Goal: Download file/media

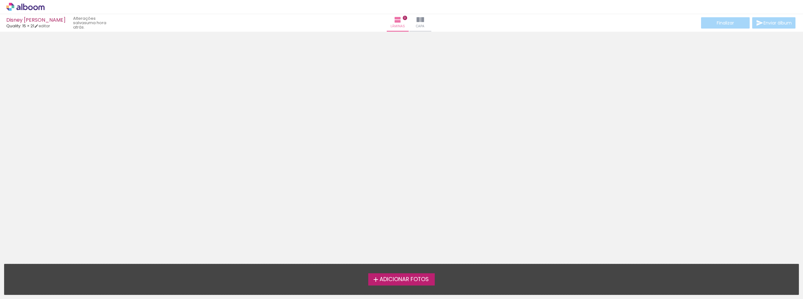
click at [424, 279] on span "Adicionar Fotos" at bounding box center [404, 280] width 49 height 6
click at [0, 0] on input "file" at bounding box center [0, 0] width 0 height 0
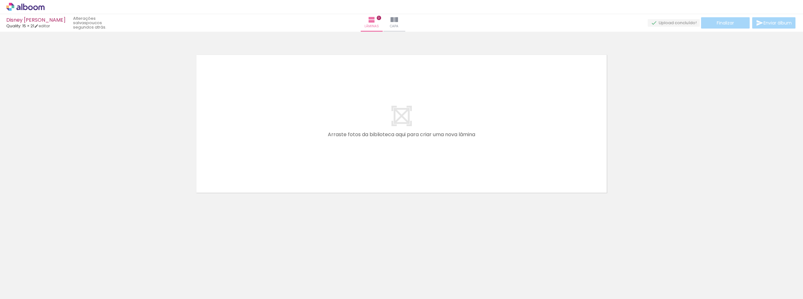
click at [206, 276] on div at bounding box center [203, 277] width 31 height 23
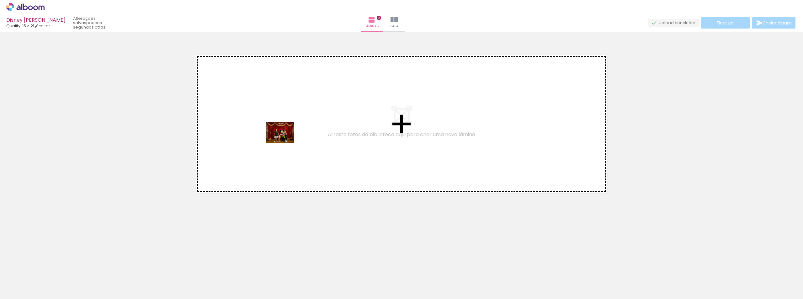
drag, startPoint x: 206, startPoint y: 277, endPoint x: 285, endPoint y: 141, distance: 157.1
click at [285, 141] on quentale-workspace at bounding box center [401, 149] width 803 height 299
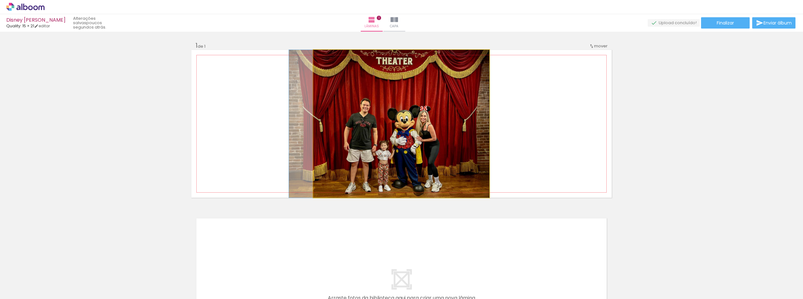
drag, startPoint x: 451, startPoint y: 140, endPoint x: 397, endPoint y: 130, distance: 55.5
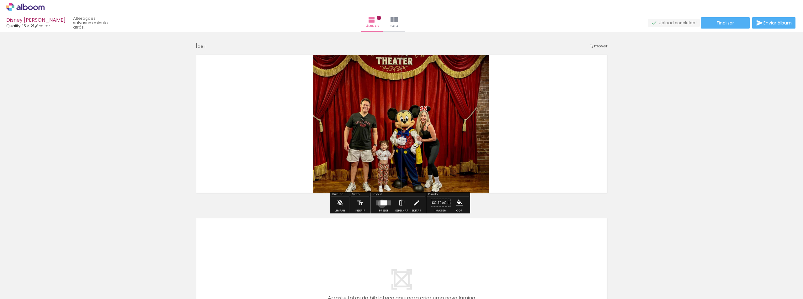
click at [380, 204] on div at bounding box center [383, 202] width 6 height 5
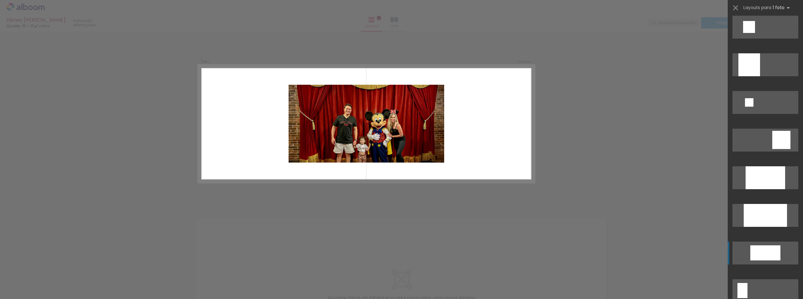
scroll to position [784, 0]
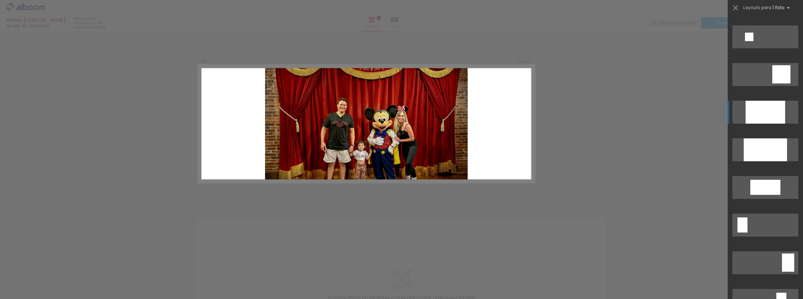
click at [760, 111] on div at bounding box center [766, 112] width 40 height 23
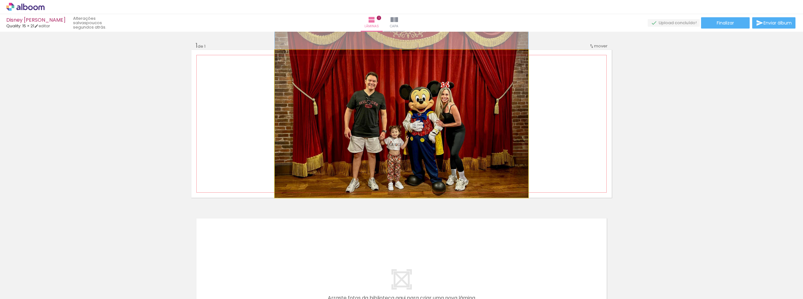
drag, startPoint x: 410, startPoint y: 115, endPoint x: 412, endPoint y: 89, distance: 26.7
drag, startPoint x: 463, startPoint y: 125, endPoint x: 462, endPoint y: 118, distance: 6.9
drag, startPoint x: 463, startPoint y: 122, endPoint x: 460, endPoint y: 118, distance: 5.2
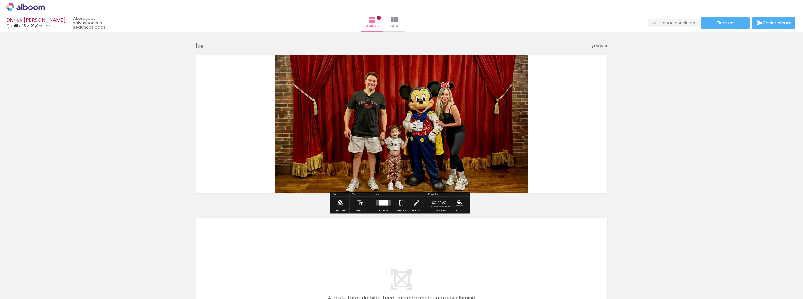
click at [384, 200] on div at bounding box center [383, 202] width 9 height 5
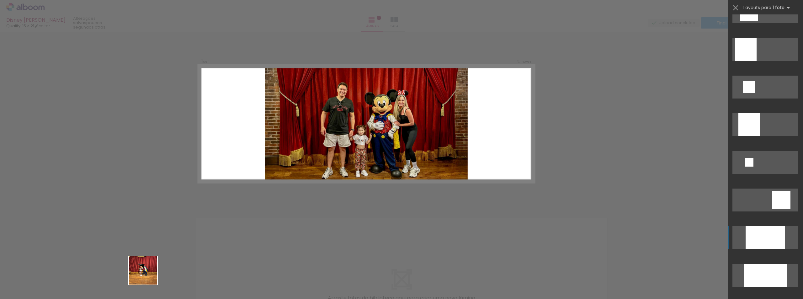
scroll to position [866, 0]
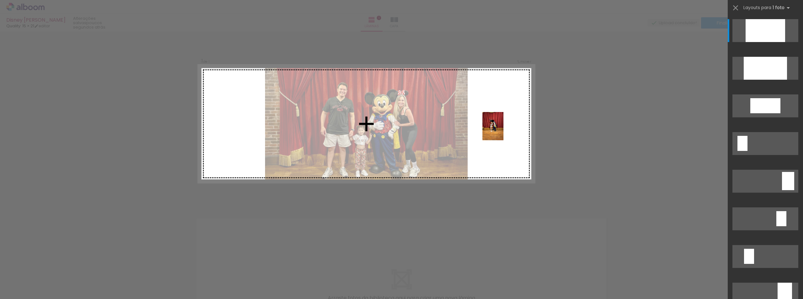
drag, startPoint x: 135, startPoint y: 280, endPoint x: 501, endPoint y: 131, distance: 395.5
click at [501, 131] on quentale-workspace at bounding box center [401, 149] width 803 height 299
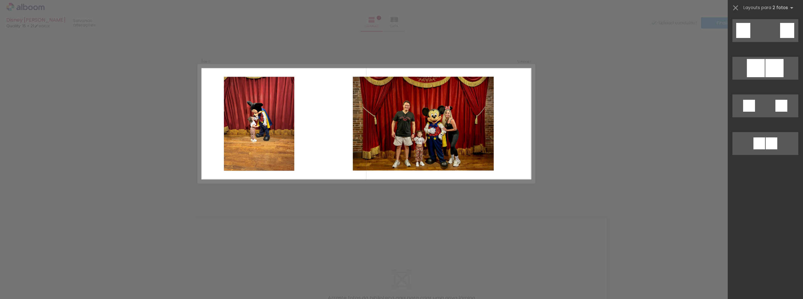
scroll to position [0, 0]
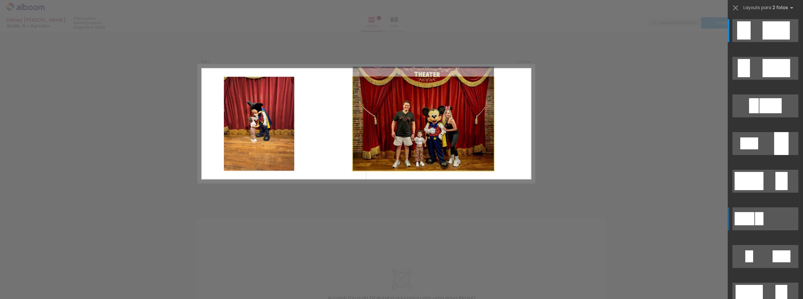
click at [458, 139] on quentale-photo at bounding box center [423, 124] width 141 height 94
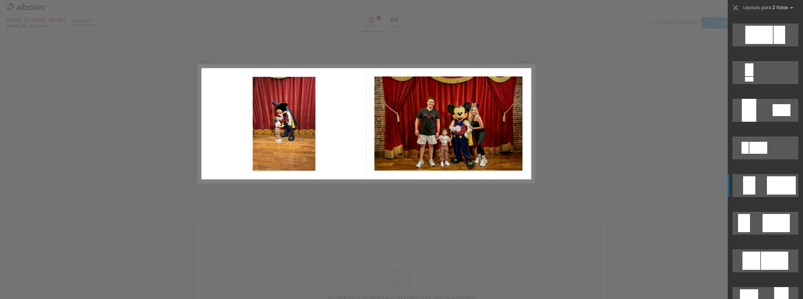
scroll to position [345, 0]
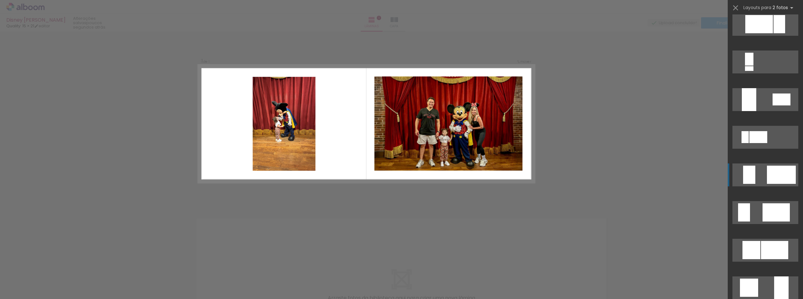
click at [770, 180] on div at bounding box center [781, 175] width 29 height 18
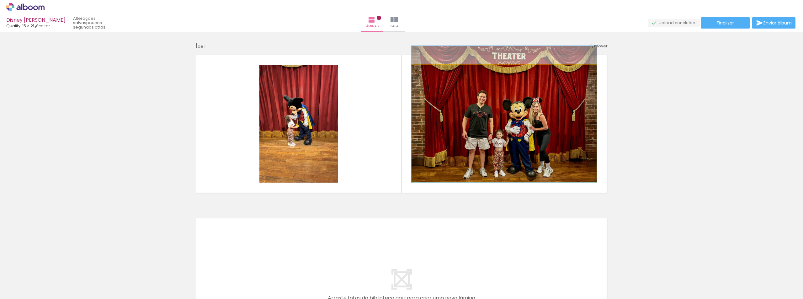
click at [546, 123] on quentale-photo at bounding box center [504, 124] width 185 height 118
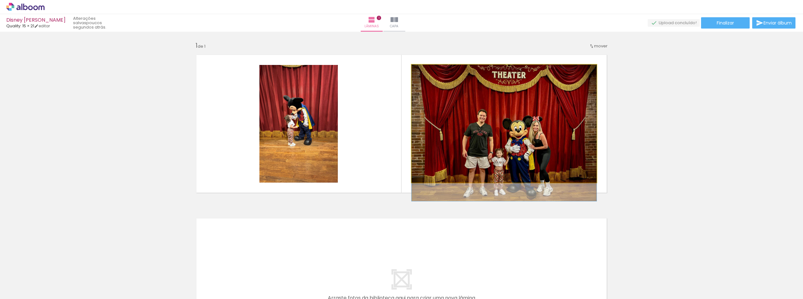
drag, startPoint x: 545, startPoint y: 116, endPoint x: 545, endPoint y: 135, distance: 19.4
click at [544, 133] on quentale-photo at bounding box center [504, 124] width 185 height 118
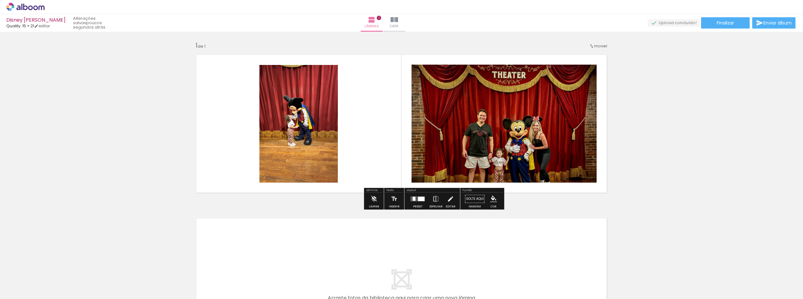
click at [634, 135] on div "Inserir lâmina 1 de 1" at bounding box center [401, 197] width 803 height 327
click at [601, 151] on quentale-layouter at bounding box center [401, 124] width 420 height 148
click at [419, 198] on div at bounding box center [421, 199] width 7 height 4
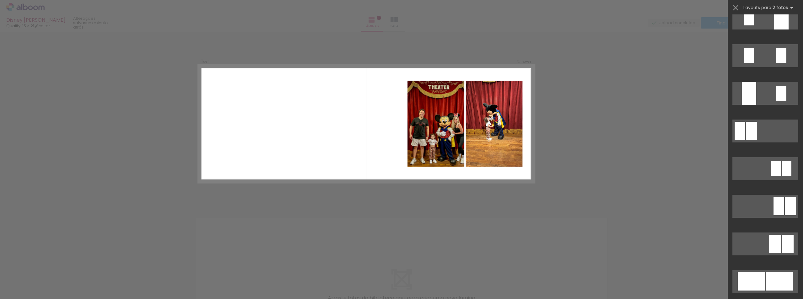
scroll to position [1462, 0]
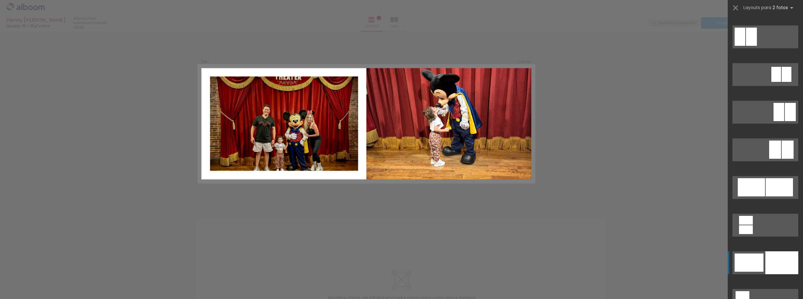
click at [766, 257] on div at bounding box center [781, 262] width 33 height 23
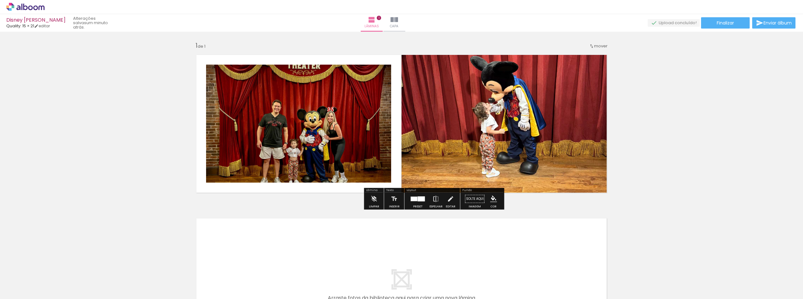
click at [302, 138] on quentale-photo at bounding box center [298, 124] width 185 height 118
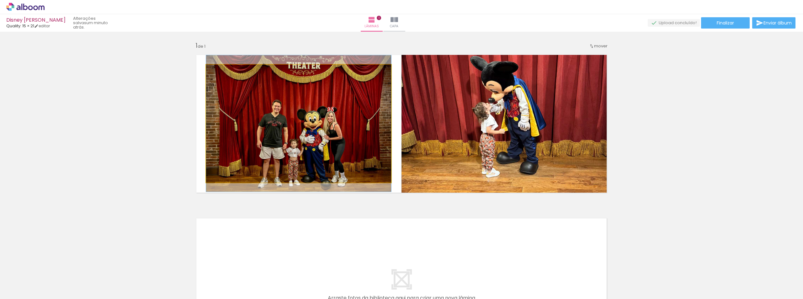
drag, startPoint x: 220, startPoint y: 71, endPoint x: 210, endPoint y: 76, distance: 10.7
click at [210, 76] on div at bounding box center [230, 70] width 44 height 9
click at [320, 128] on quentale-photo at bounding box center [298, 124] width 185 height 118
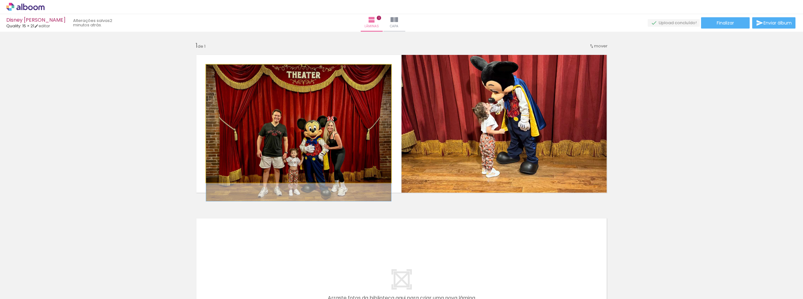
drag, startPoint x: 337, startPoint y: 125, endPoint x: 337, endPoint y: 134, distance: 8.8
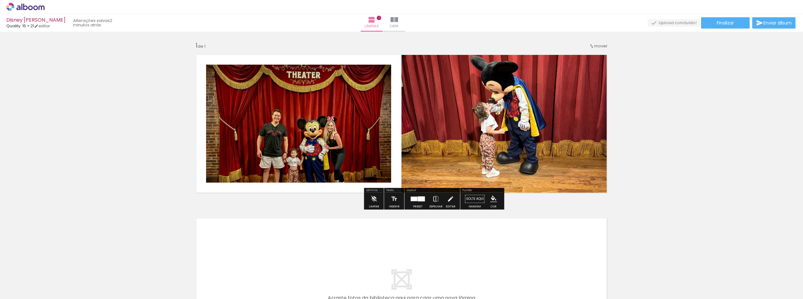
click at [339, 130] on quentale-photo at bounding box center [298, 124] width 185 height 118
click at [393, 130] on quentale-layouter at bounding box center [401, 124] width 420 height 148
click at [319, 106] on quentale-photo at bounding box center [298, 124] width 185 height 118
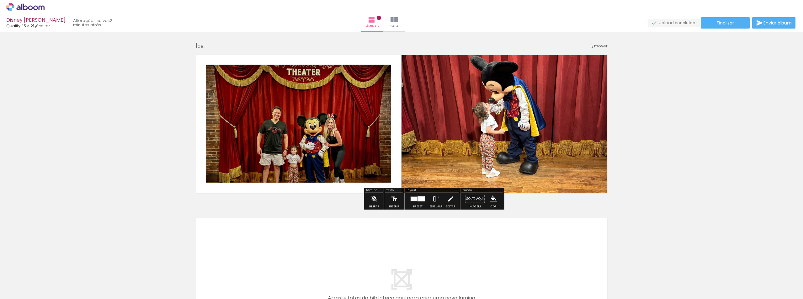
click at [353, 120] on quentale-photo at bounding box center [298, 124] width 185 height 118
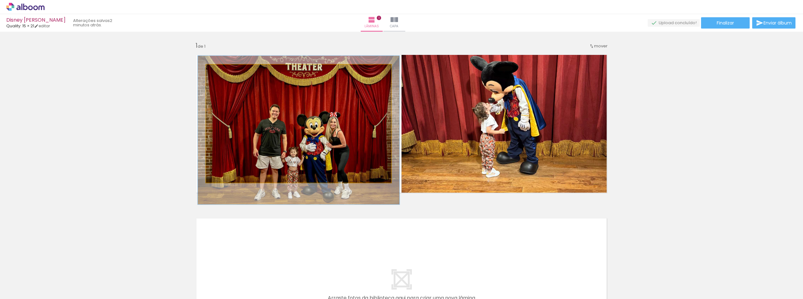
type paper-slider "109"
click at [222, 71] on div at bounding box center [223, 71] width 10 height 10
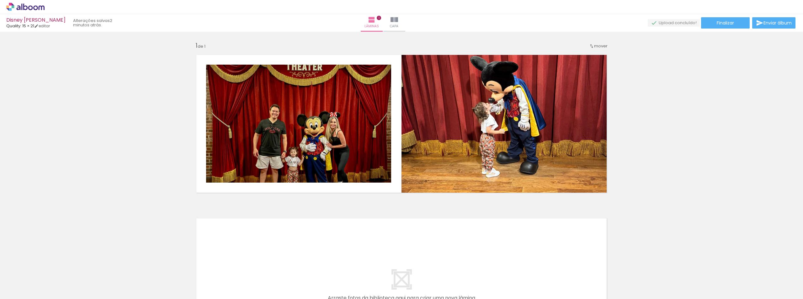
click at [765, 284] on div at bounding box center [765, 277] width 23 height 31
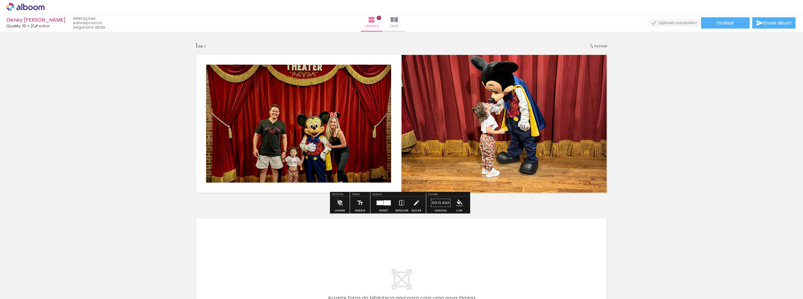
click at [389, 201] on div at bounding box center [387, 202] width 7 height 5
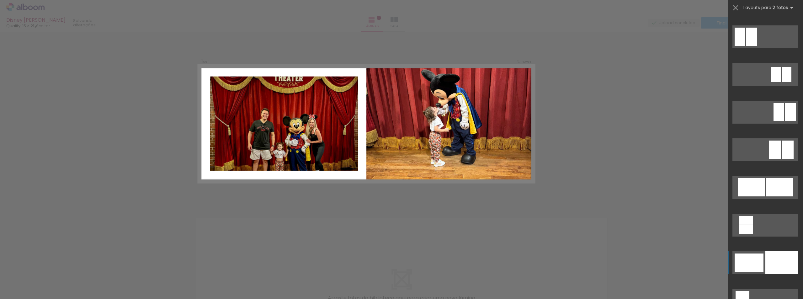
scroll to position [1694, 0]
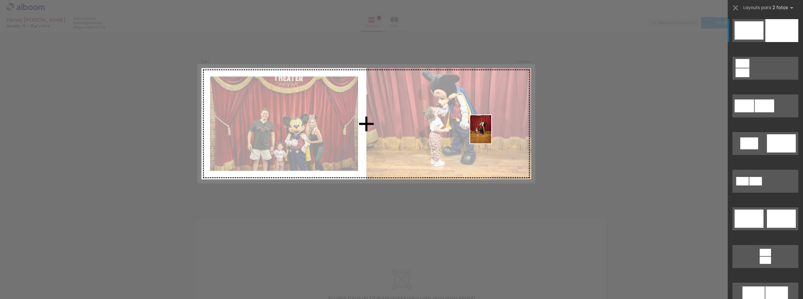
drag, startPoint x: 166, startPoint y: 279, endPoint x: 489, endPoint y: 134, distance: 353.7
click at [489, 134] on quentale-workspace at bounding box center [401, 149] width 803 height 299
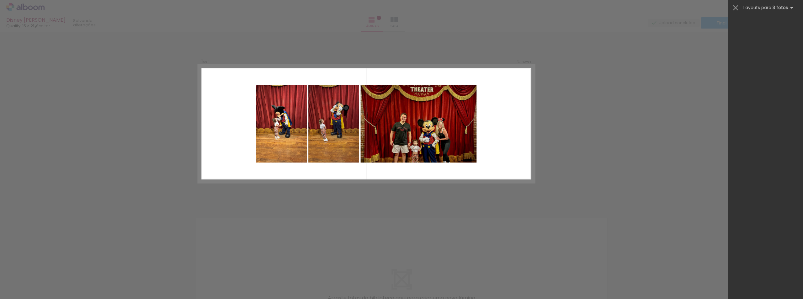
scroll to position [0, 0]
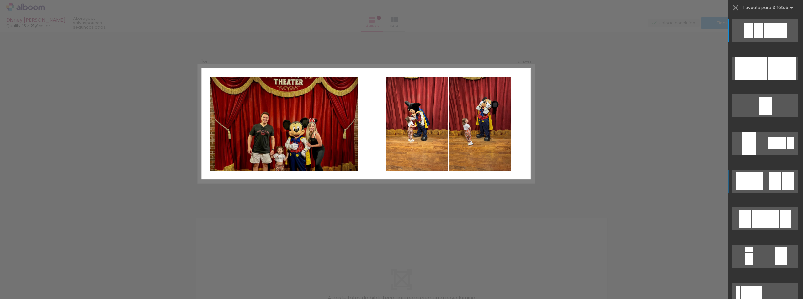
click at [766, 178] on quentale-layouter at bounding box center [765, 181] width 66 height 23
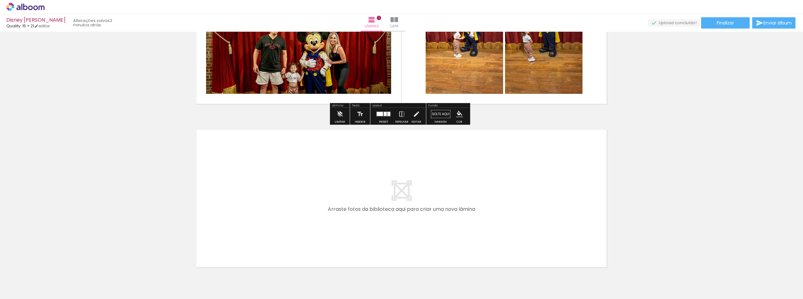
scroll to position [94, 0]
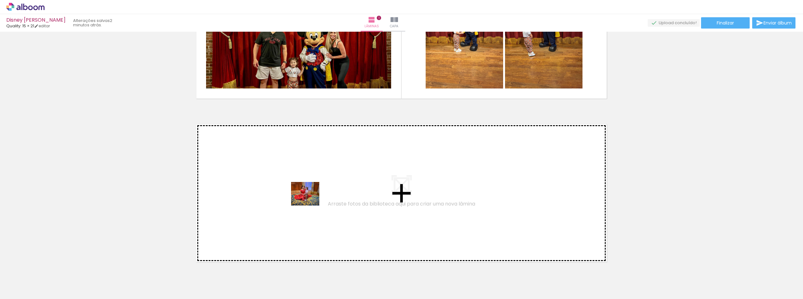
drag, startPoint x: 348, startPoint y: 284, endPoint x: 310, endPoint y: 201, distance: 91.0
click at [310, 201] on quentale-workspace at bounding box center [401, 149] width 803 height 299
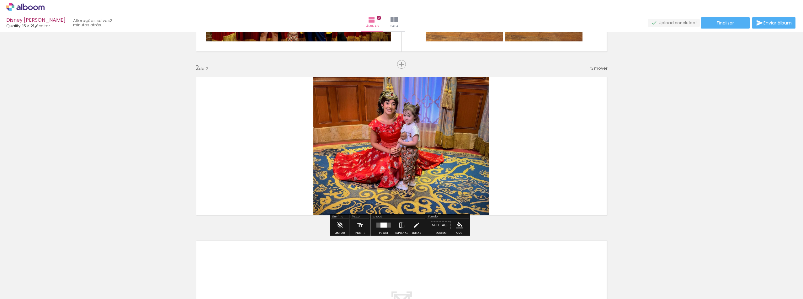
scroll to position [141, 0]
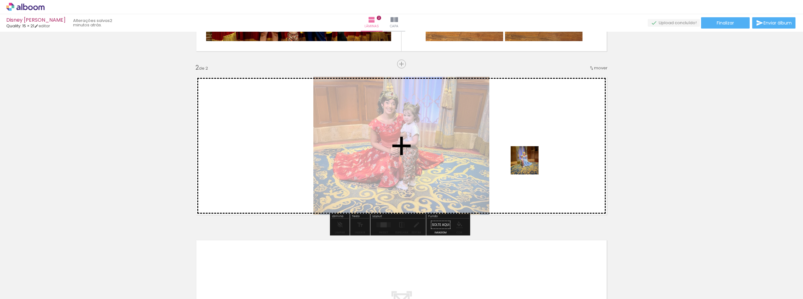
drag, startPoint x: 384, startPoint y: 283, endPoint x: 536, endPoint y: 162, distance: 194.2
click at [536, 162] on quentale-workspace at bounding box center [401, 149] width 803 height 299
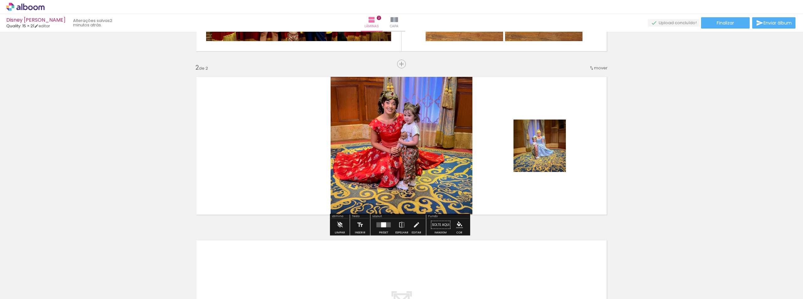
click at [385, 228] on div at bounding box center [383, 225] width 17 height 13
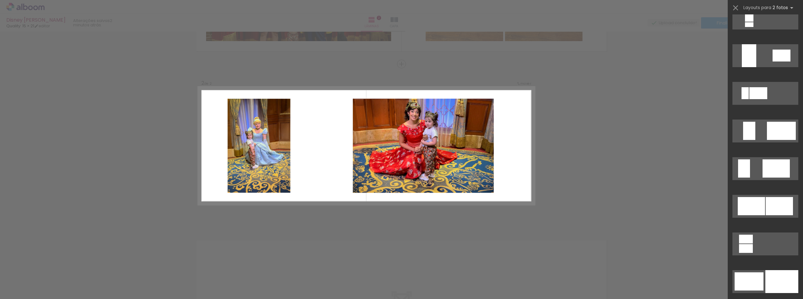
scroll to position [910, 0]
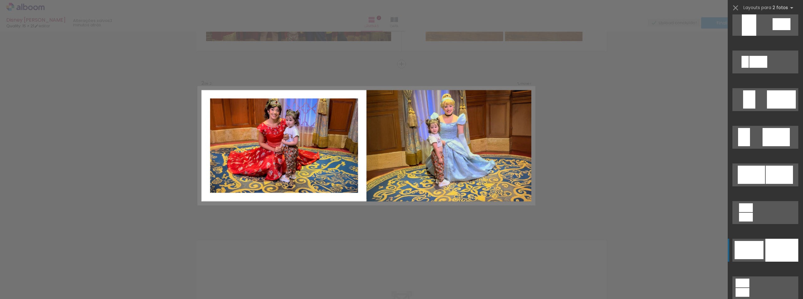
click at [778, 251] on div at bounding box center [781, 250] width 33 height 23
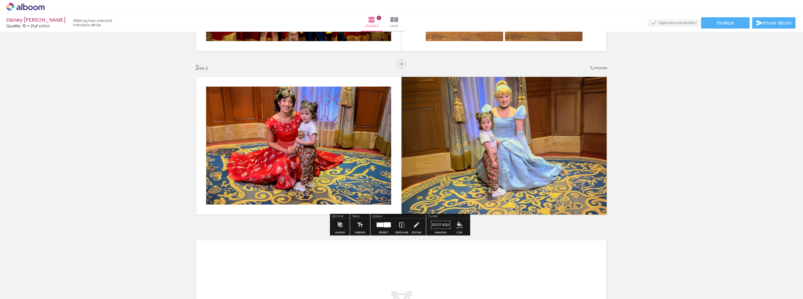
click at [352, 154] on quentale-photo at bounding box center [298, 146] width 185 height 118
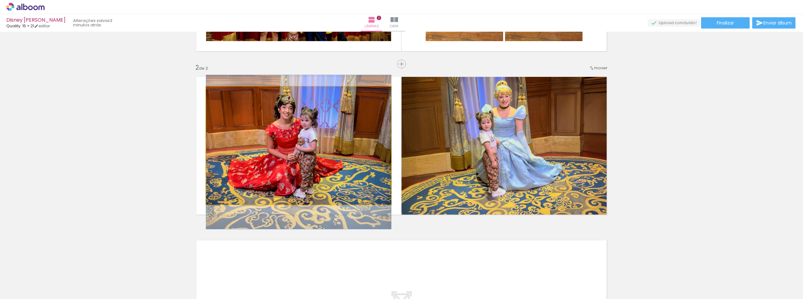
drag, startPoint x: 347, startPoint y: 146, endPoint x: 347, endPoint y: 152, distance: 6.6
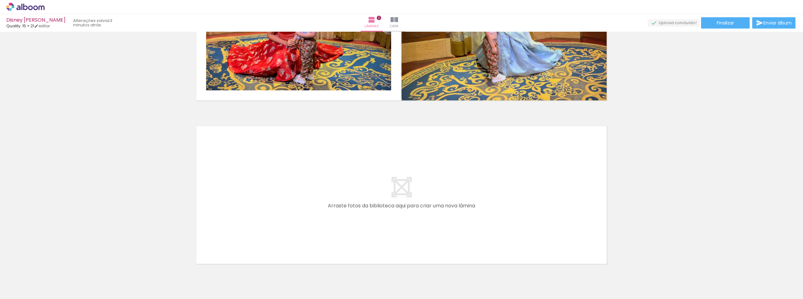
scroll to position [267, 0]
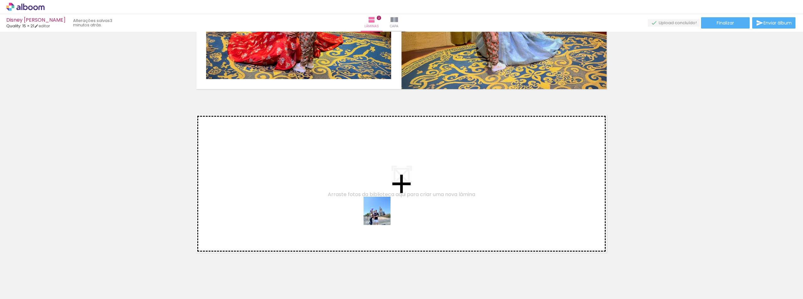
drag, startPoint x: 66, startPoint y: 282, endPoint x: 382, endPoint y: 215, distance: 323.4
click at [382, 215] on quentale-workspace at bounding box center [401, 149] width 803 height 299
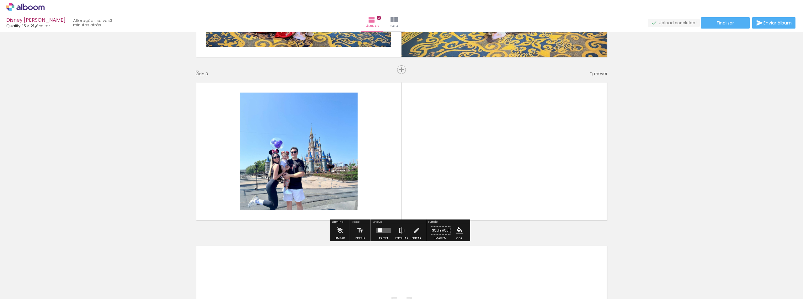
scroll to position [305, 0]
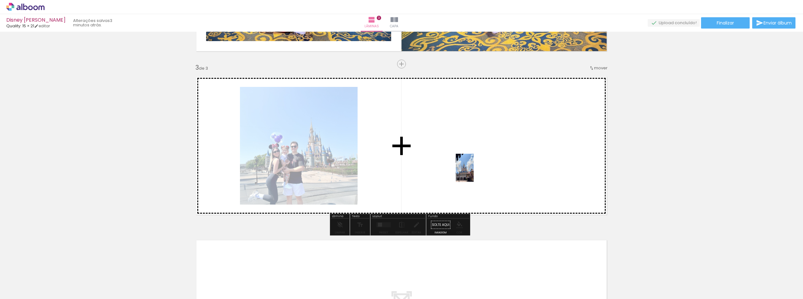
drag, startPoint x: 416, startPoint y: 280, endPoint x: 475, endPoint y: 173, distance: 122.1
click at [475, 173] on quentale-workspace at bounding box center [401, 149] width 803 height 299
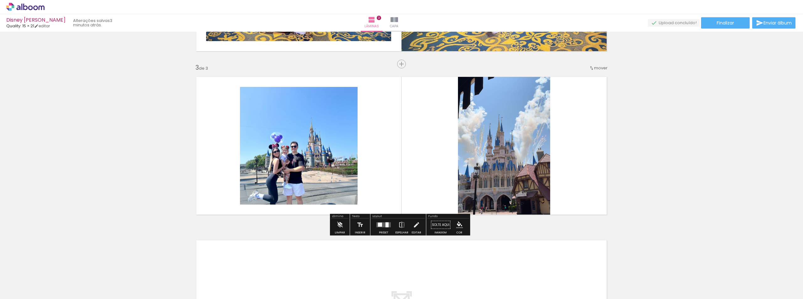
click at [386, 225] on div at bounding box center [386, 224] width 3 height 5
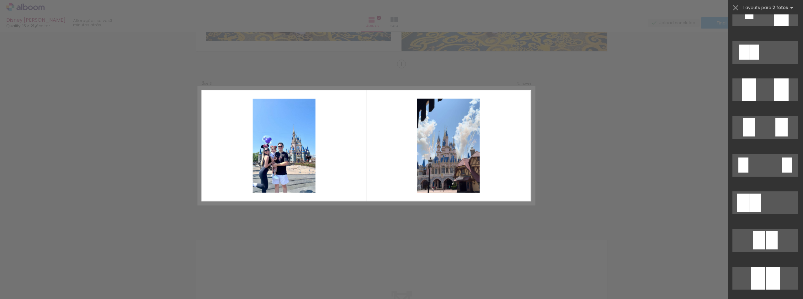
scroll to position [94, 0]
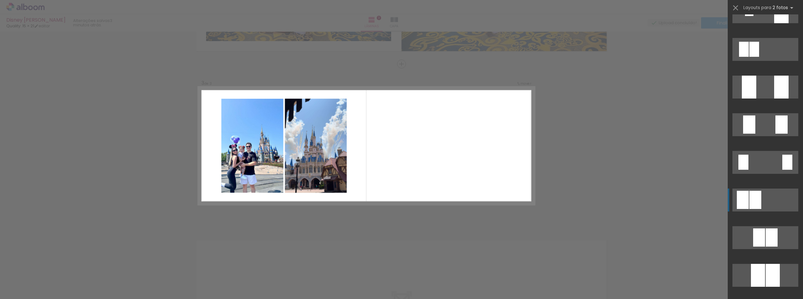
click at [768, 204] on quentale-layouter at bounding box center [765, 200] width 66 height 23
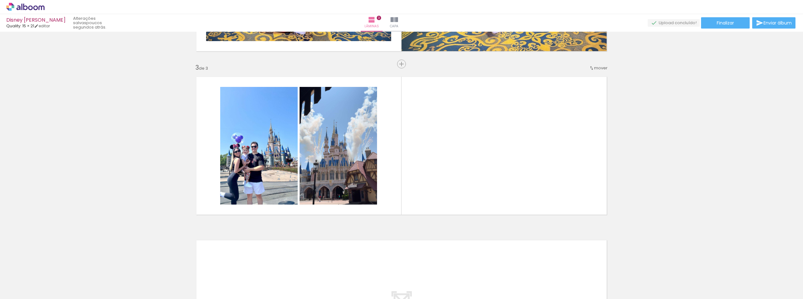
scroll to position [0, 193]
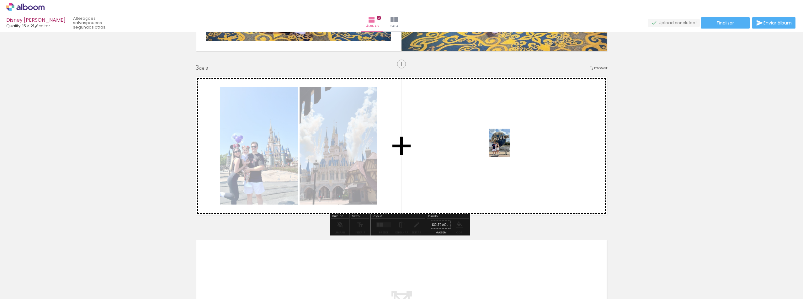
drag, startPoint x: 470, startPoint y: 288, endPoint x: 508, endPoint y: 147, distance: 145.3
click at [508, 147] on quentale-workspace at bounding box center [401, 149] width 803 height 299
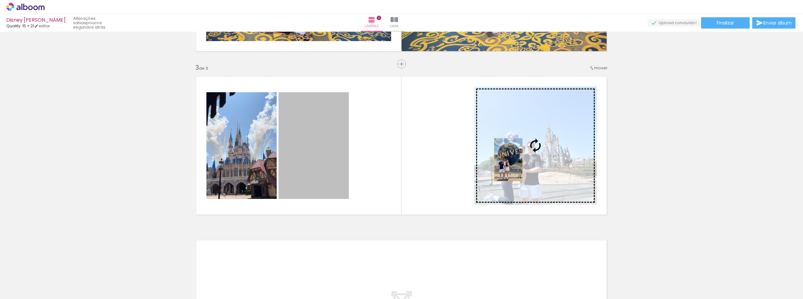
drag, startPoint x: 304, startPoint y: 152, endPoint x: 506, endPoint y: 160, distance: 201.8
click at [0, 0] on slot at bounding box center [0, 0] width 0 height 0
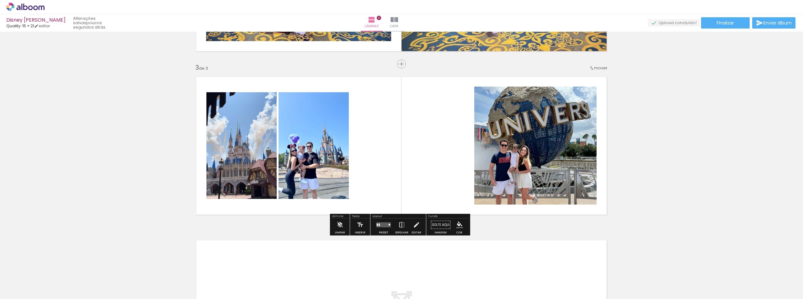
click at [386, 223] on quentale-layouter at bounding box center [383, 224] width 14 height 5
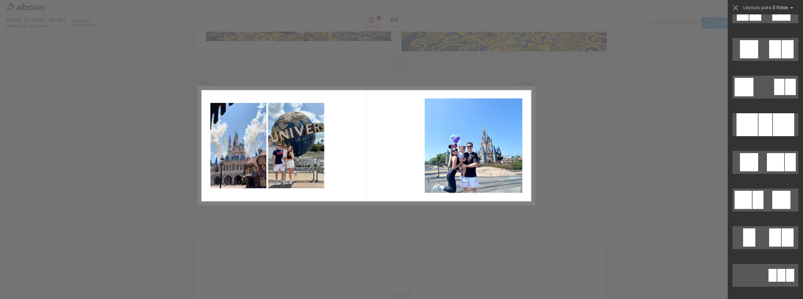
scroll to position [0, 0]
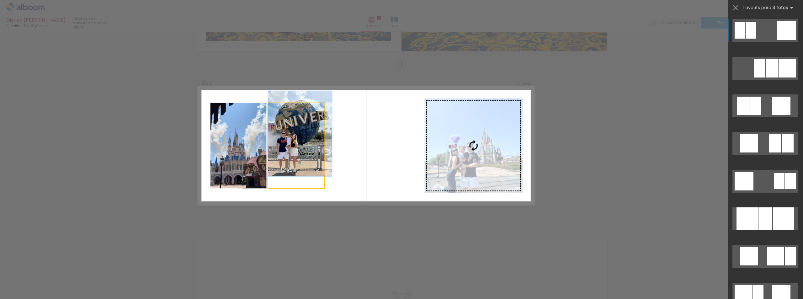
drag, startPoint x: 470, startPoint y: 145, endPoint x: 482, endPoint y: 152, distance: 14.2
click at [0, 0] on slot at bounding box center [0, 0] width 0 height 0
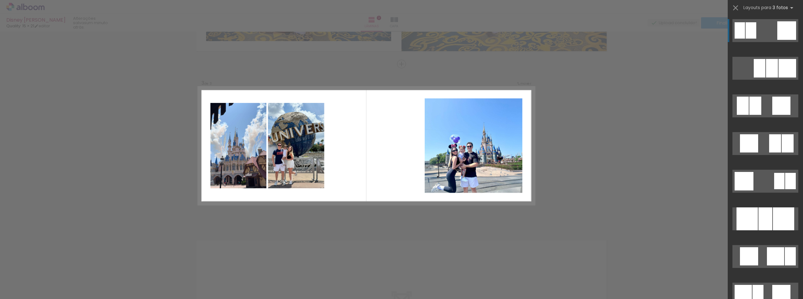
click at [479, 148] on quentale-photo at bounding box center [474, 145] width 98 height 94
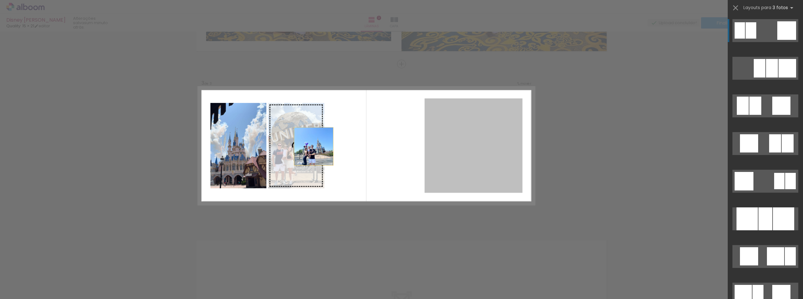
drag, startPoint x: 479, startPoint y: 148, endPoint x: 271, endPoint y: 146, distance: 207.6
click at [0, 0] on slot at bounding box center [0, 0] width 0 height 0
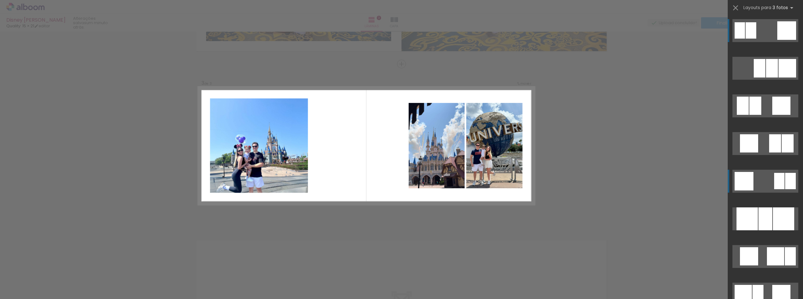
click at [751, 183] on quentale-layouter at bounding box center [765, 181] width 66 height 23
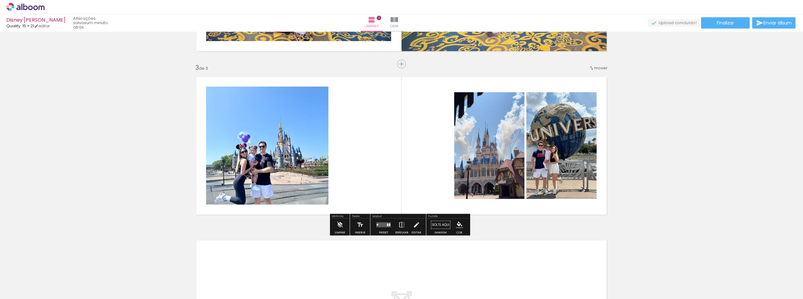
click at [387, 226] on div at bounding box center [387, 225] width 1 height 3
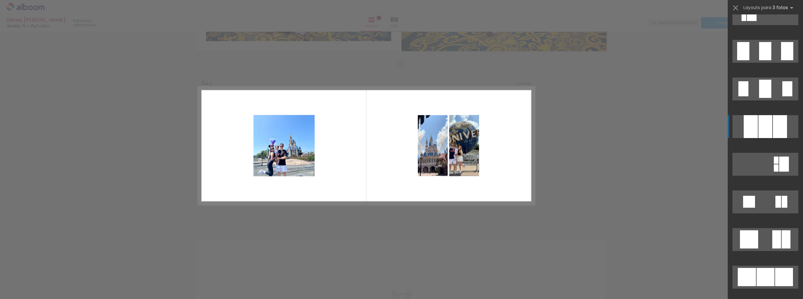
scroll to position [778, 0]
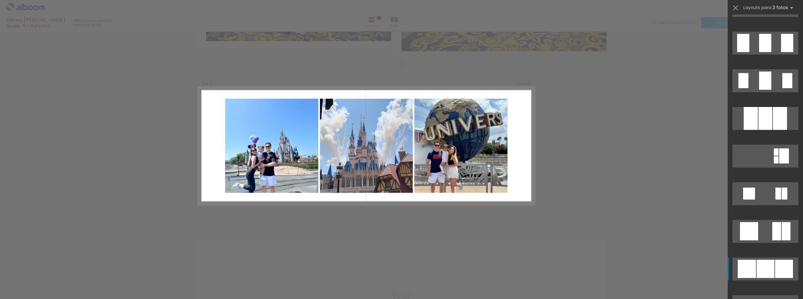
click at [775, 264] on div at bounding box center [784, 269] width 18 height 18
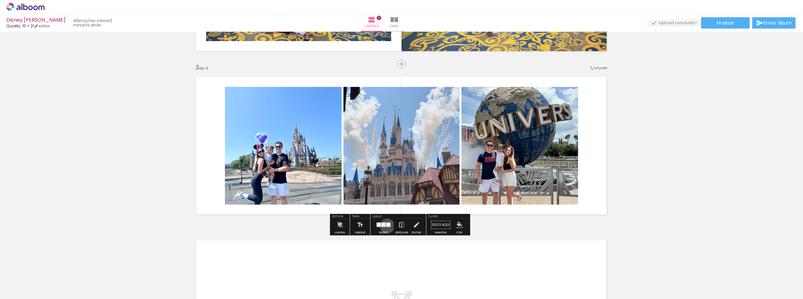
click at [386, 226] on div at bounding box center [388, 225] width 4 height 4
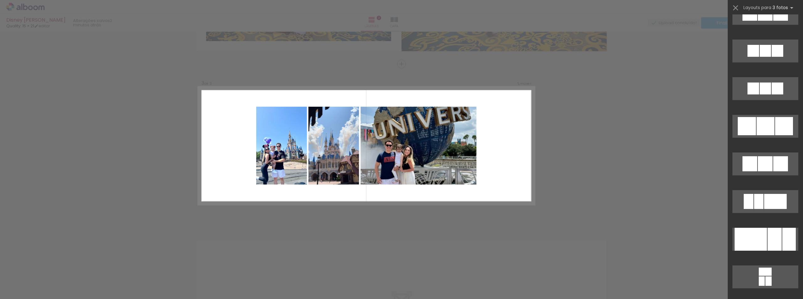
scroll to position [1079, 0]
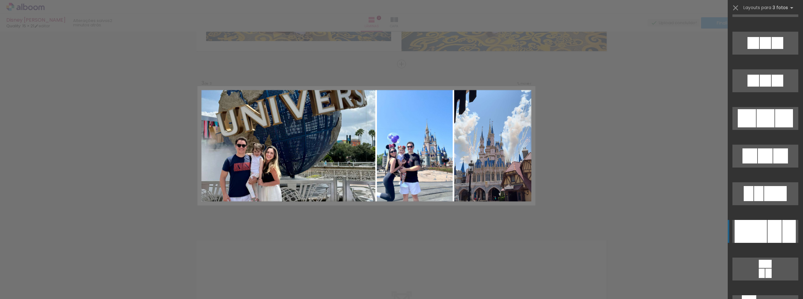
click at [768, 234] on div at bounding box center [775, 231] width 14 height 23
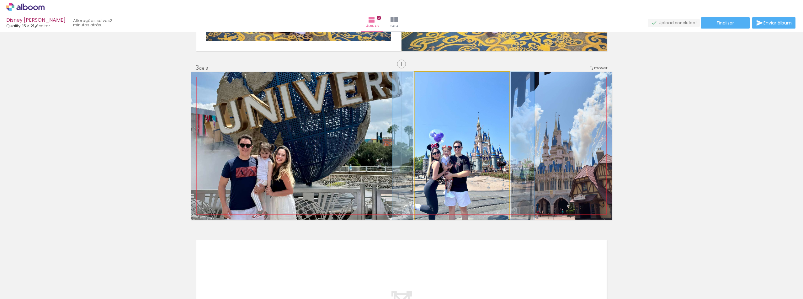
drag, startPoint x: 480, startPoint y: 168, endPoint x: 481, endPoint y: 151, distance: 17.0
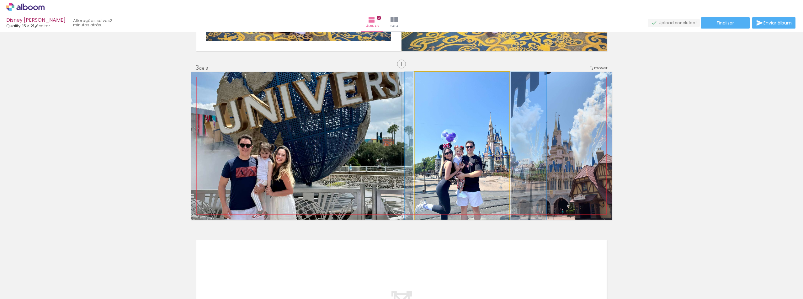
drag, startPoint x: 472, startPoint y: 166, endPoint x: 485, endPoint y: 155, distance: 16.0
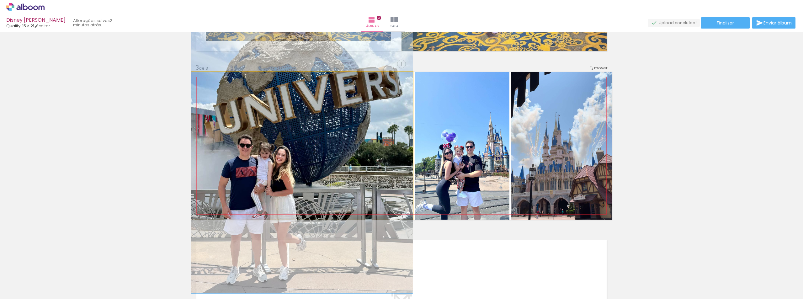
click at [345, 162] on quentale-photo at bounding box center [301, 146] width 221 height 148
click at [341, 152] on quentale-photo at bounding box center [301, 146] width 221 height 148
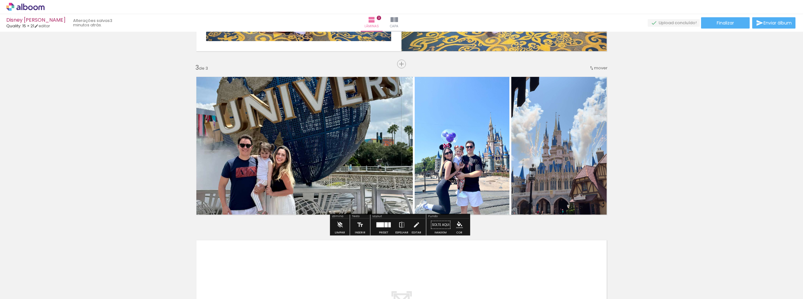
click at [322, 135] on quentale-photo at bounding box center [301, 146] width 221 height 148
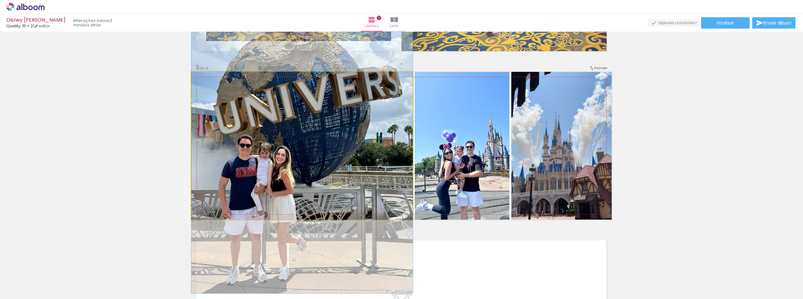
drag, startPoint x: 205, startPoint y: 80, endPoint x: 200, endPoint y: 80, distance: 4.4
type paper-slider "100"
click at [201, 80] on div at bounding box center [206, 78] width 10 height 10
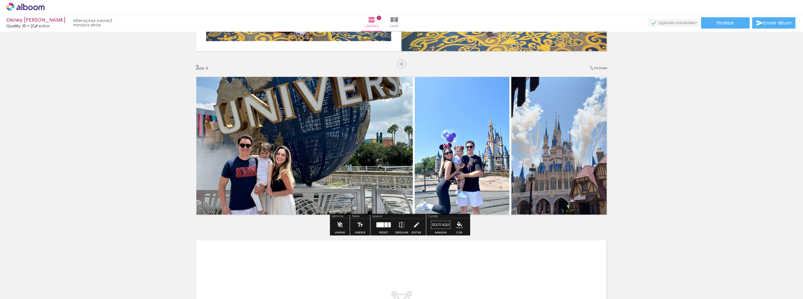
click at [377, 227] on div at bounding box center [380, 224] width 8 height 5
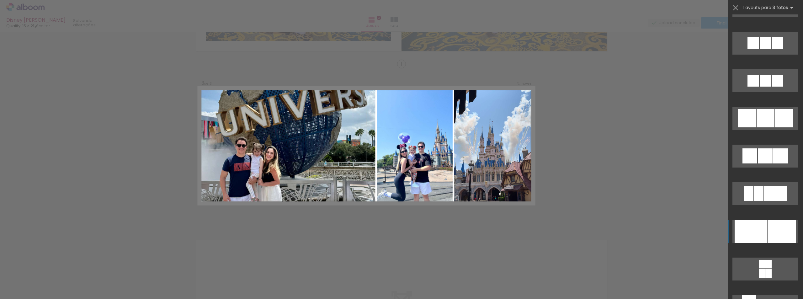
scroll to position [1280, 0]
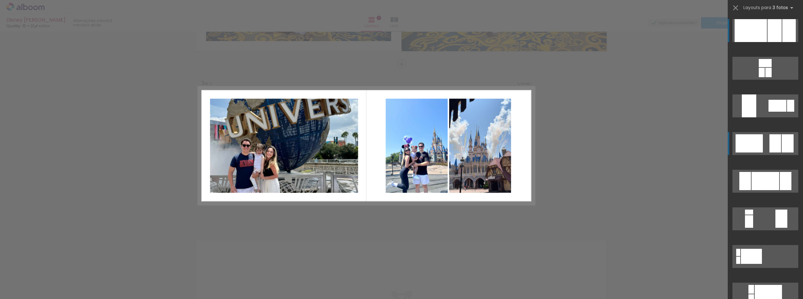
click at [761, 143] on quentale-layouter at bounding box center [765, 143] width 66 height 23
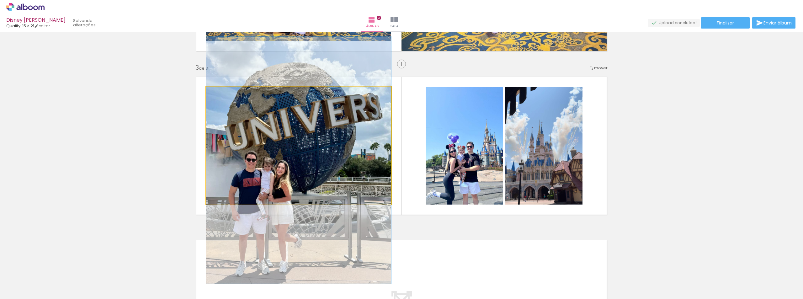
drag, startPoint x: 296, startPoint y: 162, endPoint x: 294, endPoint y: 177, distance: 14.6
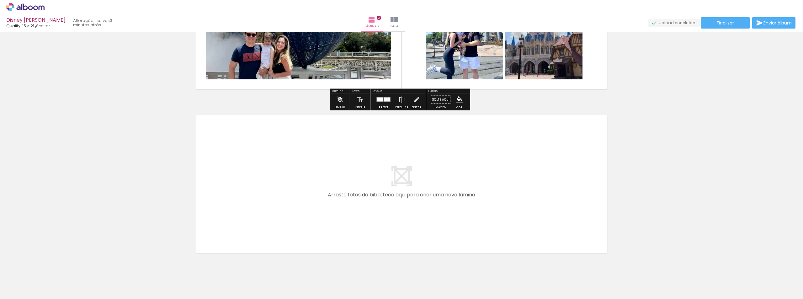
scroll to position [430, 0]
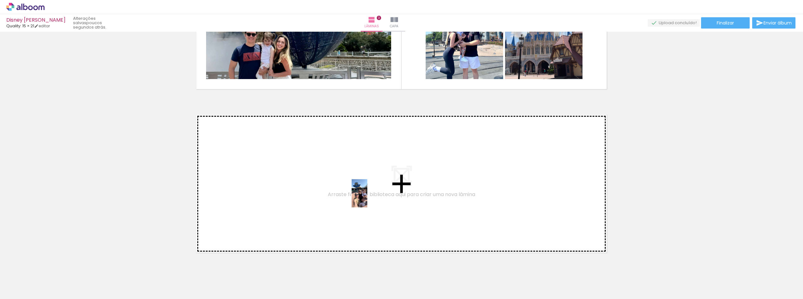
drag, startPoint x: 364, startPoint y: 278, endPoint x: 371, endPoint y: 196, distance: 81.6
click at [371, 196] on quentale-workspace at bounding box center [401, 149] width 803 height 299
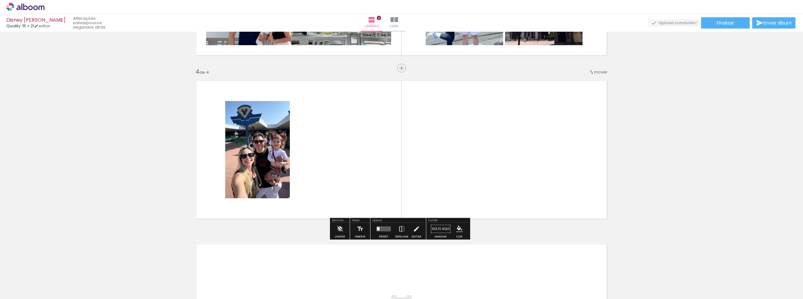
scroll to position [468, 0]
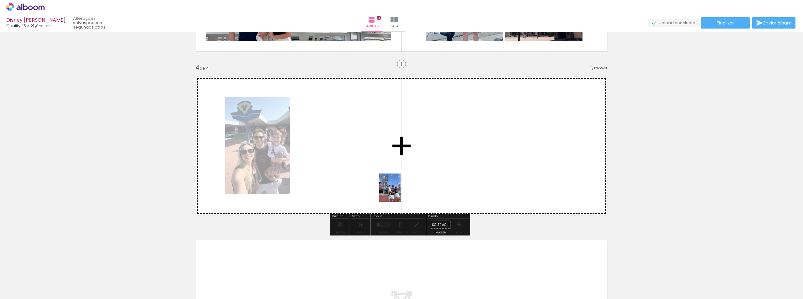
drag, startPoint x: 84, startPoint y: 274, endPoint x: 395, endPoint y: 189, distance: 321.6
click at [396, 189] on quentale-workspace at bounding box center [401, 149] width 803 height 299
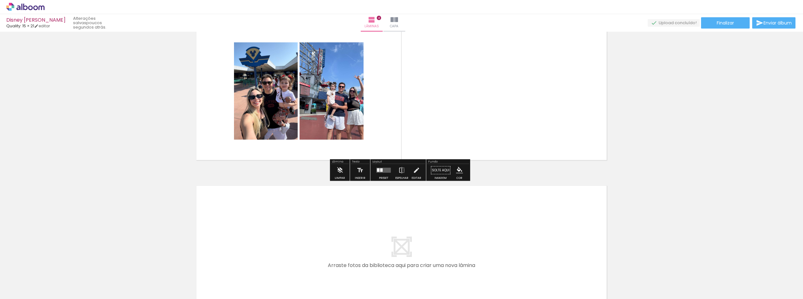
scroll to position [531, 0]
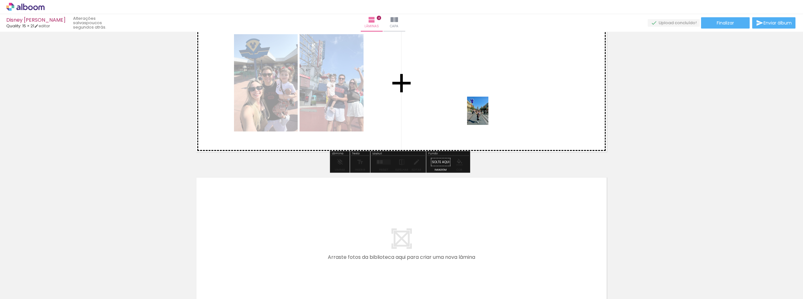
drag, startPoint x: 50, startPoint y: 278, endPoint x: 486, endPoint y: 115, distance: 465.4
click at [486, 115] on quentale-workspace at bounding box center [401, 149] width 803 height 299
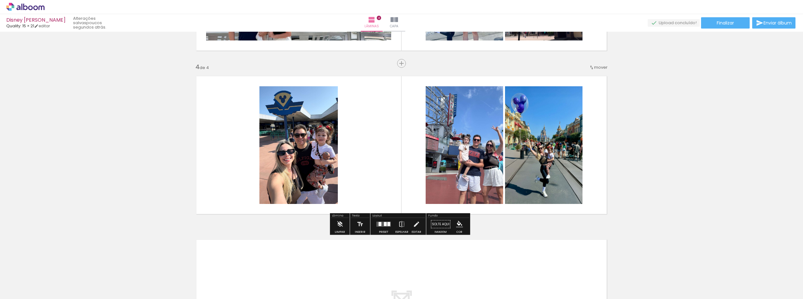
scroll to position [468, 0]
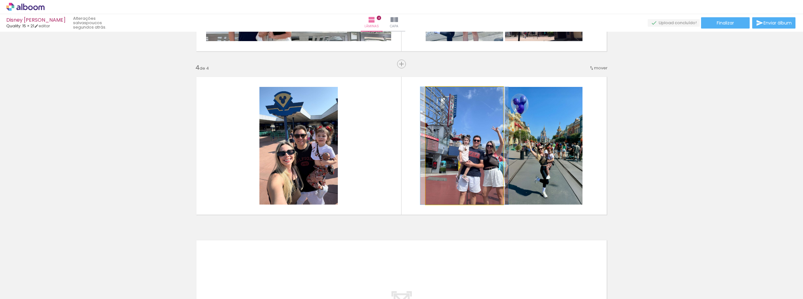
click at [473, 144] on quentale-photo at bounding box center [464, 146] width 77 height 118
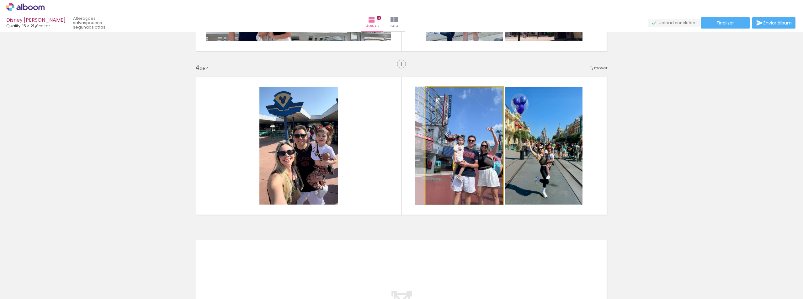
drag, startPoint x: 488, startPoint y: 156, endPoint x: 475, endPoint y: 157, distance: 12.9
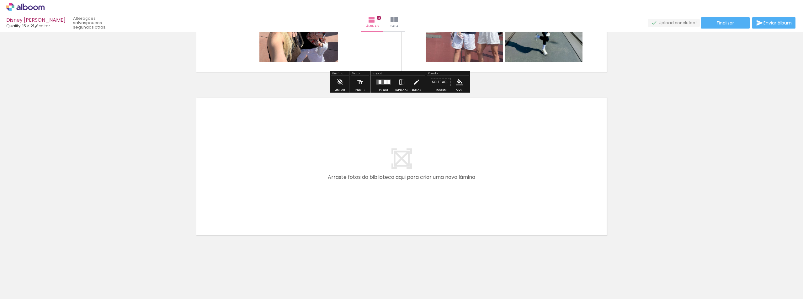
scroll to position [614, 0]
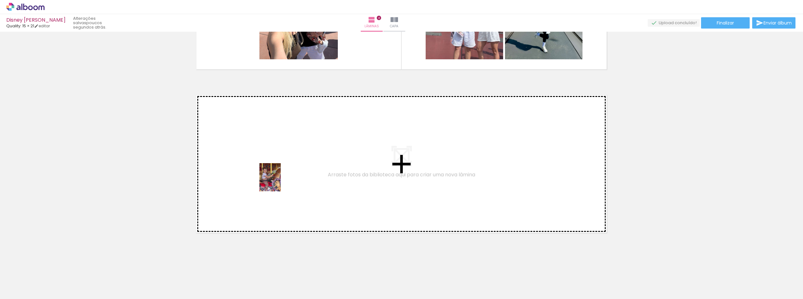
drag, startPoint x: 98, startPoint y: 286, endPoint x: 278, endPoint y: 182, distance: 208.7
click at [278, 182] on quentale-workspace at bounding box center [401, 149] width 803 height 299
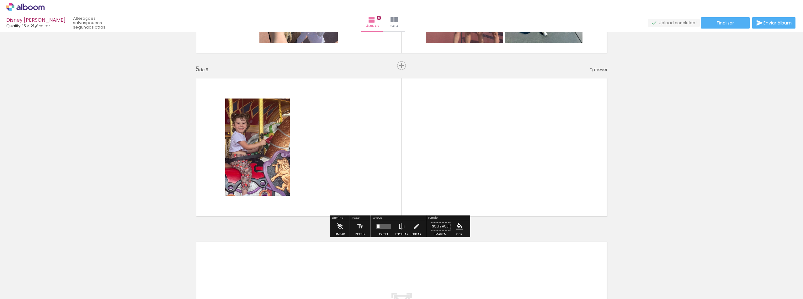
scroll to position [632, 0]
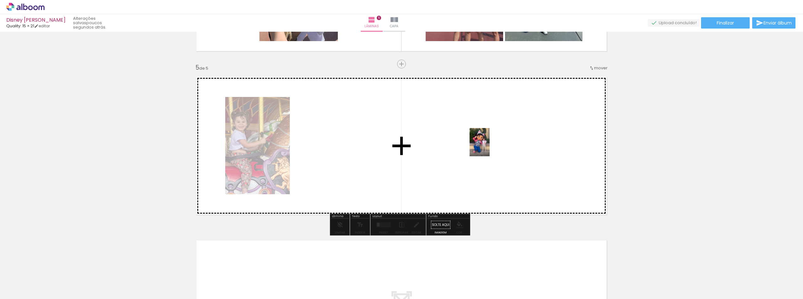
drag, startPoint x: 627, startPoint y: 282, endPoint x: 488, endPoint y: 147, distance: 193.9
click at [488, 147] on quentale-workspace at bounding box center [401, 149] width 803 height 299
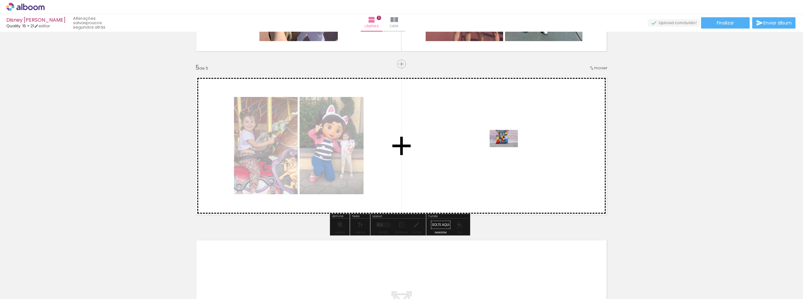
drag, startPoint x: 315, startPoint y: 281, endPoint x: 508, endPoint y: 149, distance: 234.6
click at [508, 149] on quentale-workspace at bounding box center [401, 149] width 803 height 299
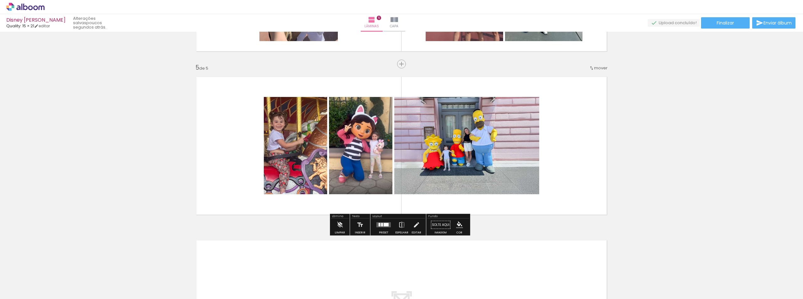
click at [379, 223] on div at bounding box center [380, 224] width 2 height 3
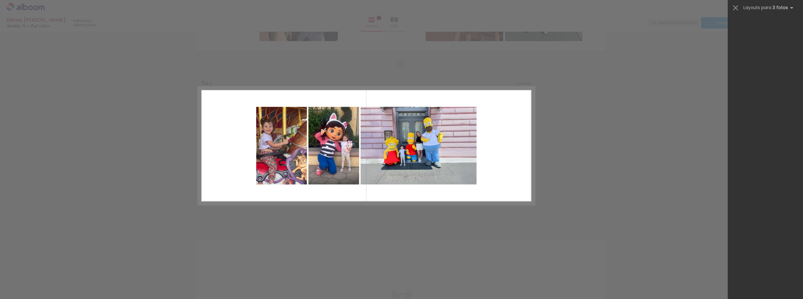
scroll to position [0, 0]
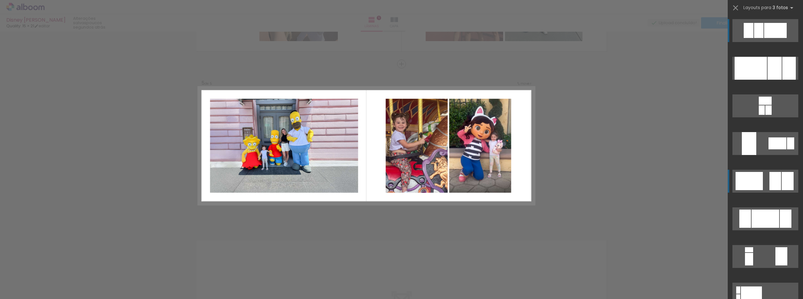
click at [746, 184] on div at bounding box center [749, 181] width 27 height 18
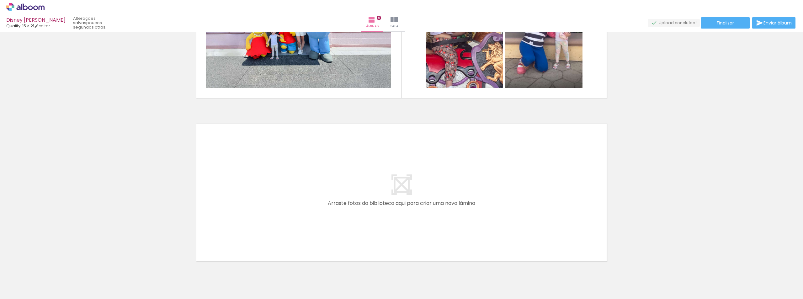
scroll to position [777, 0]
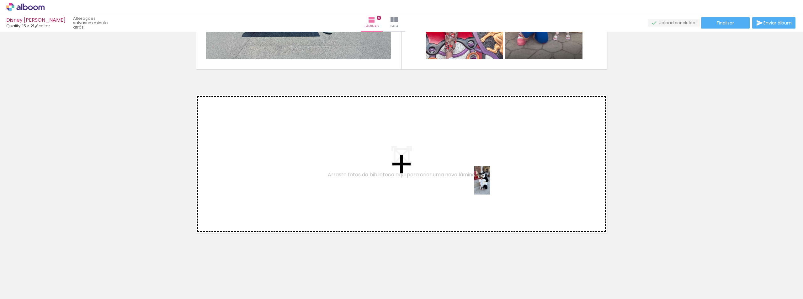
drag, startPoint x: 701, startPoint y: 283, endPoint x: 491, endPoint y: 185, distance: 231.4
click at [491, 185] on quentale-workspace at bounding box center [401, 149] width 803 height 299
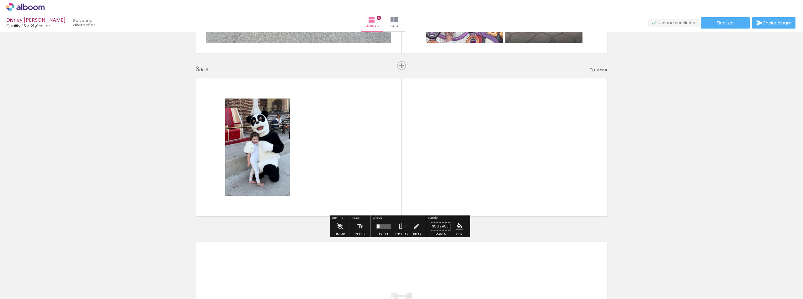
scroll to position [795, 0]
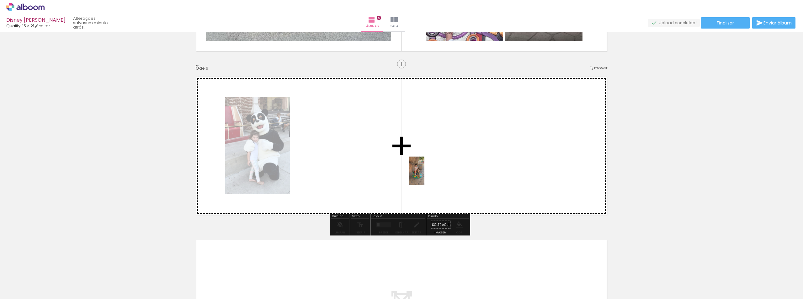
drag, startPoint x: 734, startPoint y: 287, endPoint x: 425, endPoint y: 174, distance: 329.2
click at [425, 174] on quentale-workspace at bounding box center [401, 149] width 803 height 299
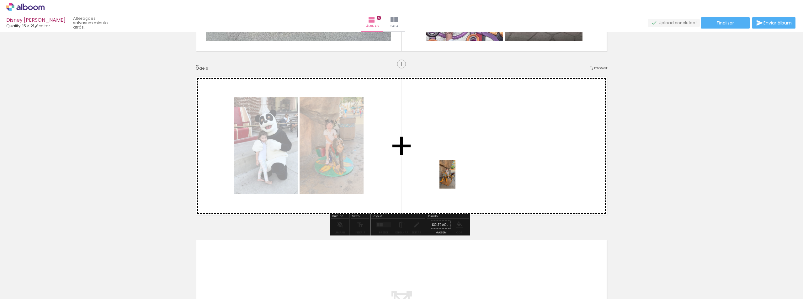
drag, startPoint x: 800, startPoint y: 282, endPoint x: 458, endPoint y: 179, distance: 356.9
click at [458, 179] on quentale-workspace at bounding box center [401, 149] width 803 height 299
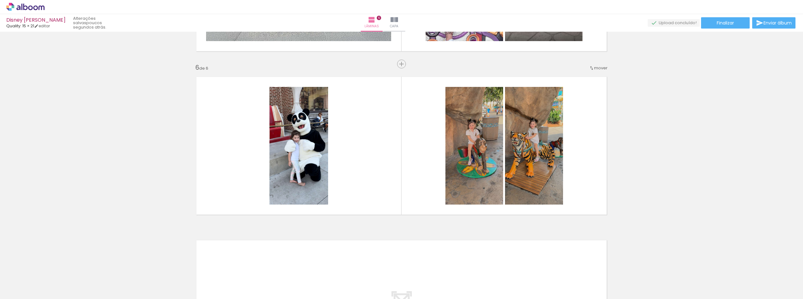
scroll to position [0, 233]
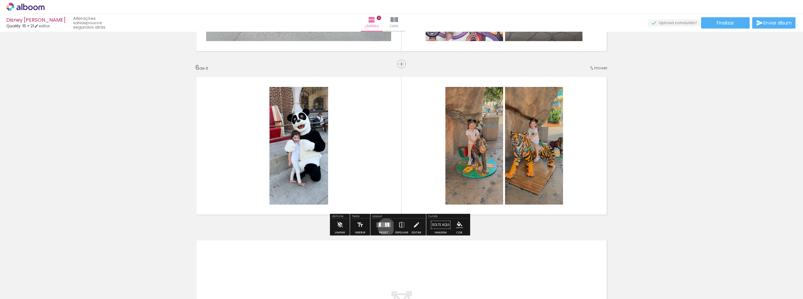
click at [385, 227] on quentale-layouter at bounding box center [383, 224] width 14 height 5
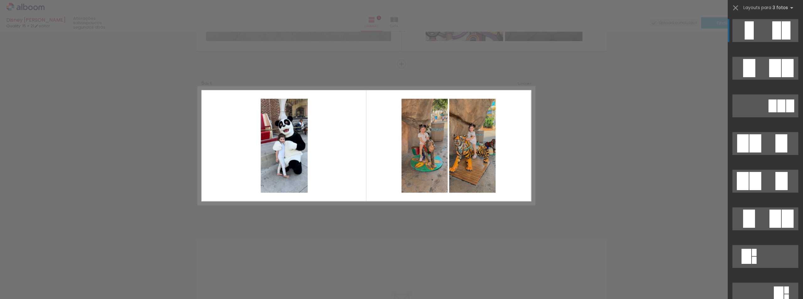
scroll to position [0, 304]
drag, startPoint x: 568, startPoint y: 282, endPoint x: 578, endPoint y: 285, distance: 10.3
click at [575, 285] on div at bounding box center [567, 277] width 18 height 31
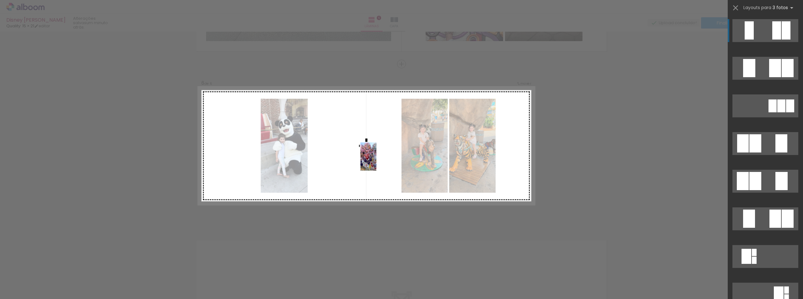
drag, startPoint x: 530, startPoint y: 281, endPoint x: 379, endPoint y: 161, distance: 193.1
click at [379, 161] on quentale-workspace at bounding box center [401, 149] width 803 height 299
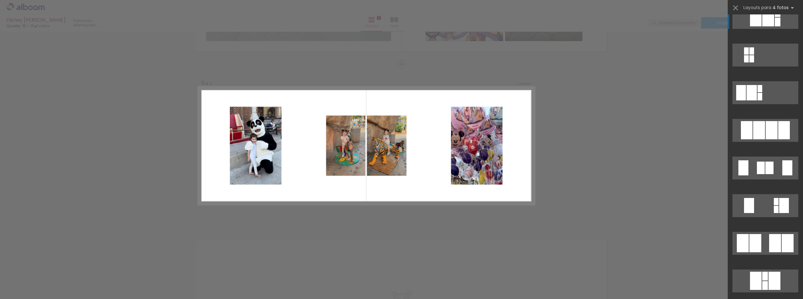
scroll to position [376, 0]
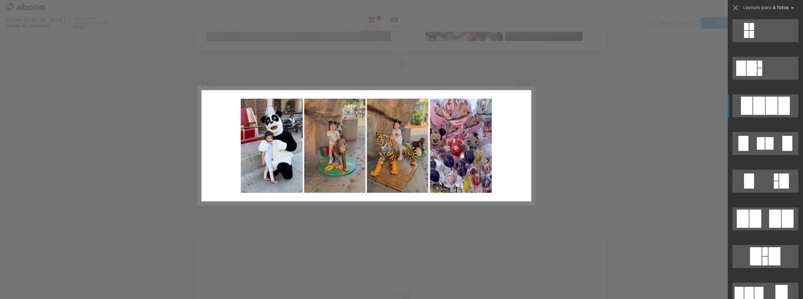
click at [762, 106] on div at bounding box center [759, 106] width 12 height 18
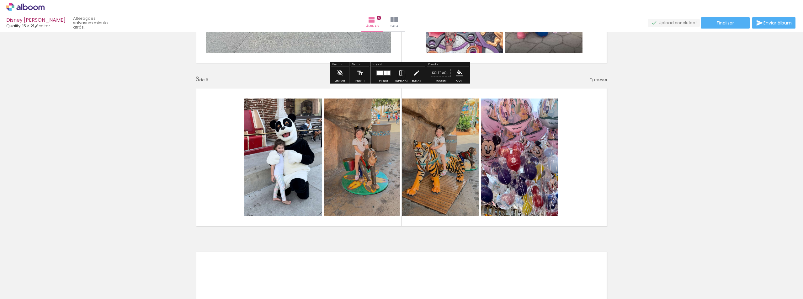
scroll to position [940, 0]
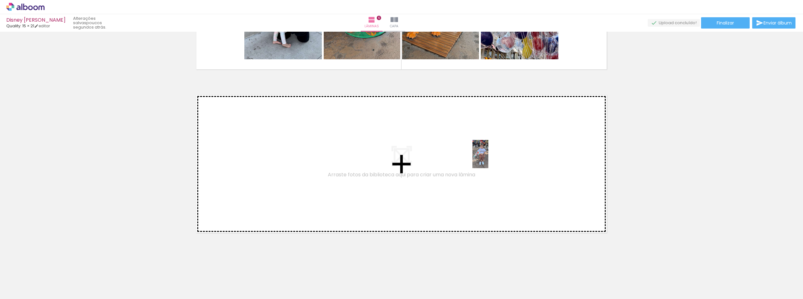
drag, startPoint x: 715, startPoint y: 283, endPoint x: 491, endPoint y: 159, distance: 255.4
click at [491, 159] on quentale-workspace at bounding box center [401, 149] width 803 height 299
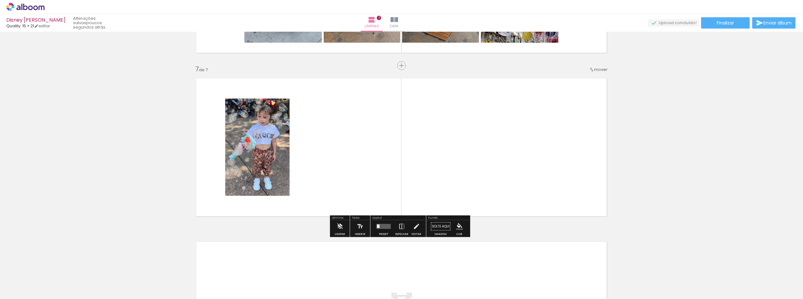
scroll to position [959, 0]
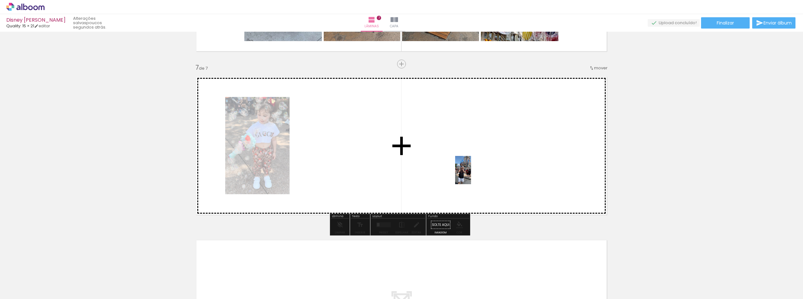
drag, startPoint x: 569, startPoint y: 280, endPoint x: 474, endPoint y: 175, distance: 142.4
click at [474, 175] on quentale-workspace at bounding box center [401, 149] width 803 height 299
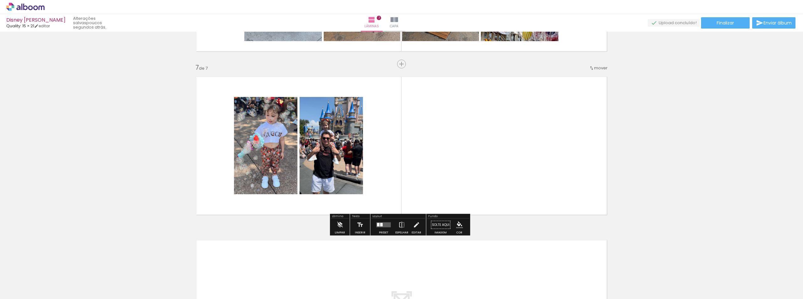
click at [378, 226] on quentale-layouter at bounding box center [383, 224] width 14 height 5
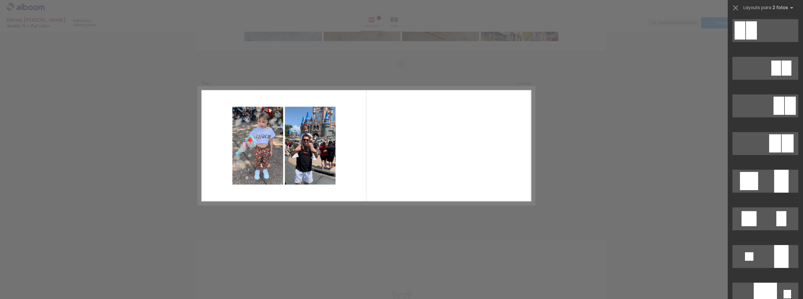
scroll to position [0, 0]
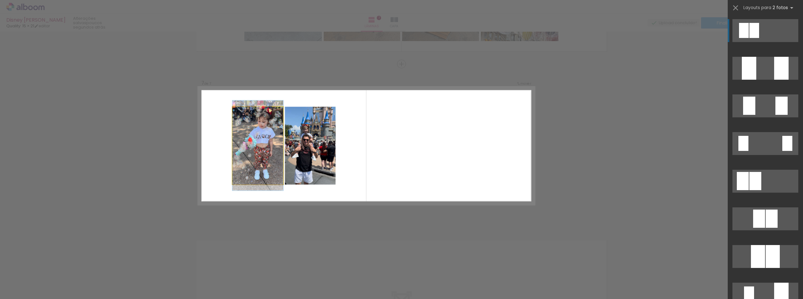
click at [257, 141] on quentale-photo at bounding box center [257, 146] width 51 height 78
click at [256, 162] on quentale-photo at bounding box center [257, 146] width 51 height 78
drag, startPoint x: 256, startPoint y: 161, endPoint x: 251, endPoint y: 141, distance: 20.7
click at [251, 141] on quentale-photo at bounding box center [257, 146] width 51 height 78
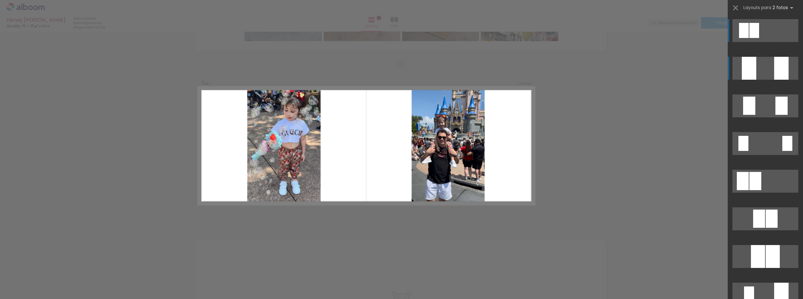
click at [759, 77] on quentale-layouter at bounding box center [765, 68] width 66 height 23
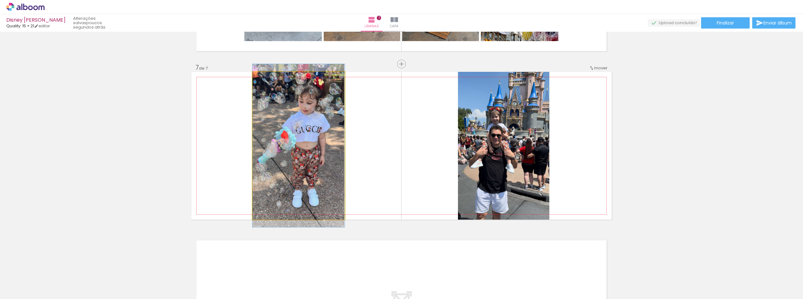
click at [277, 167] on quentale-photo at bounding box center [298, 146] width 92 height 148
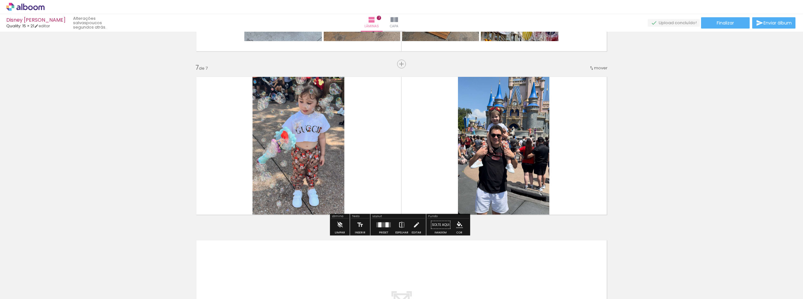
click at [400, 225] on iron-icon at bounding box center [401, 225] width 7 height 13
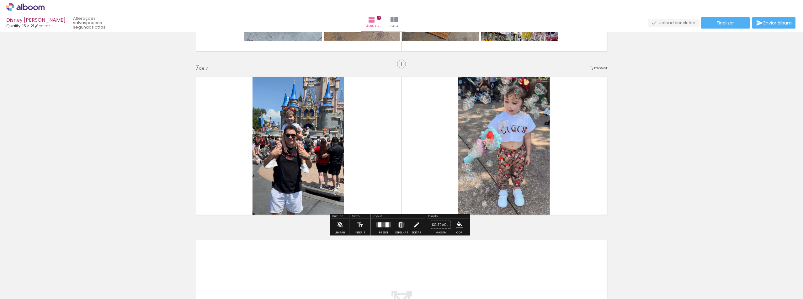
click at [400, 225] on iron-icon at bounding box center [401, 225] width 7 height 13
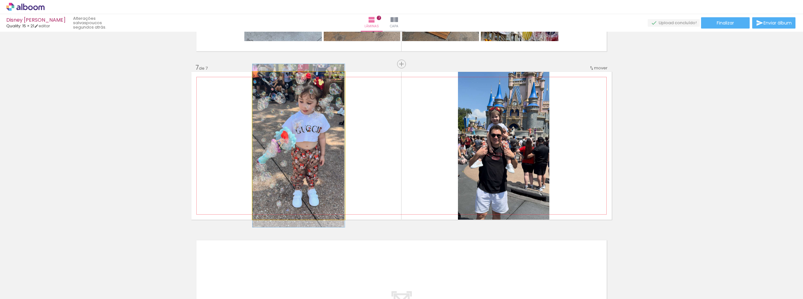
click at [318, 139] on quentale-photo at bounding box center [298, 146] width 92 height 148
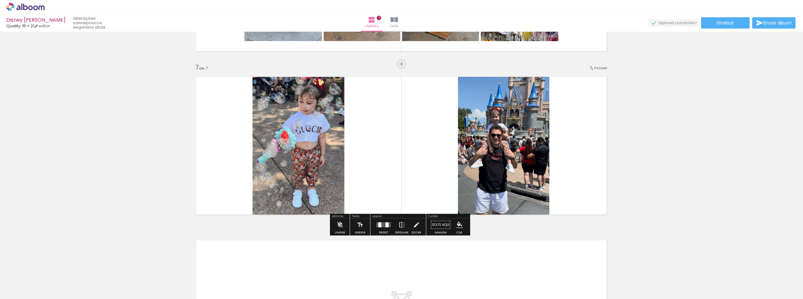
scroll to position [0, 304]
drag, startPoint x: 375, startPoint y: 147, endPoint x: 366, endPoint y: 130, distance: 19.4
click at [366, 130] on quentale-layouter at bounding box center [401, 146] width 420 height 148
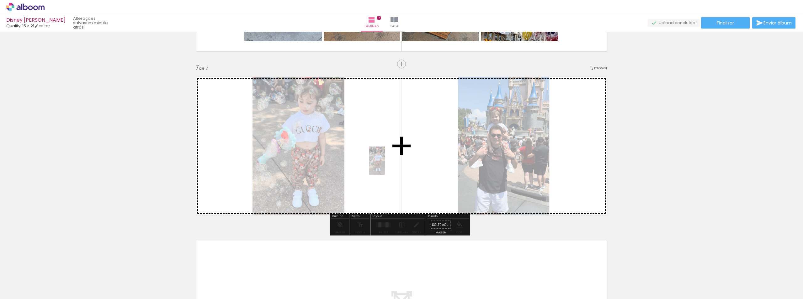
drag, startPoint x: 706, startPoint y: 280, endPoint x: 383, endPoint y: 163, distance: 343.3
click at [383, 163] on quentale-workspace at bounding box center [401, 149] width 803 height 299
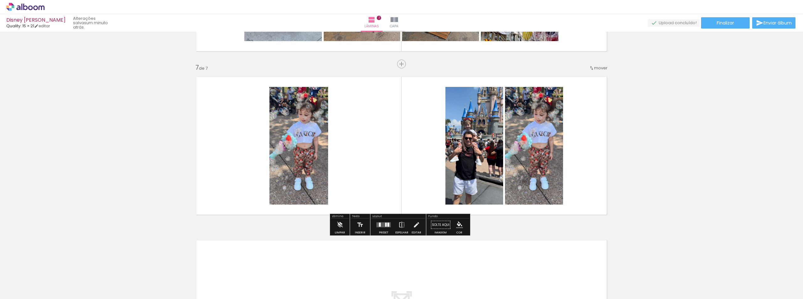
click at [543, 159] on quentale-photo at bounding box center [534, 146] width 58 height 118
click at [0, 0] on slot at bounding box center [0, 0] width 0 height 0
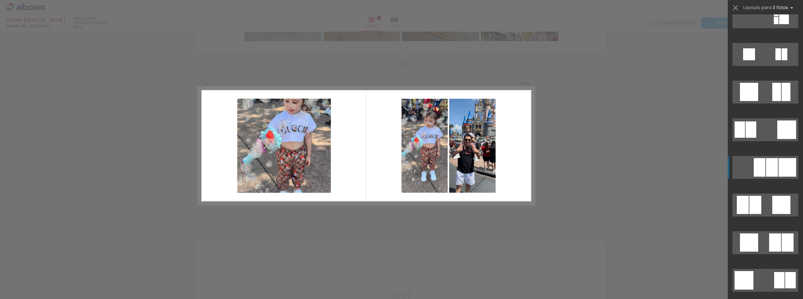
scroll to position [659, 0]
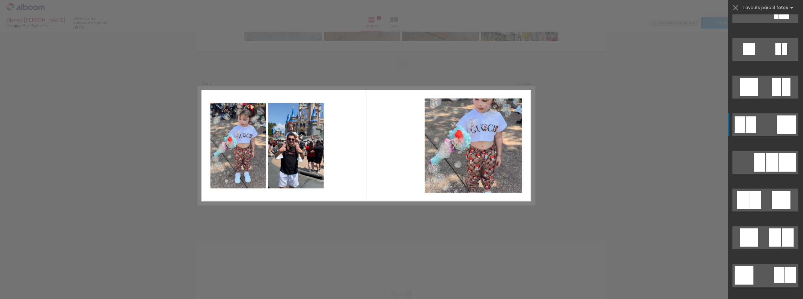
click at [768, 128] on quentale-layouter at bounding box center [765, 124] width 66 height 23
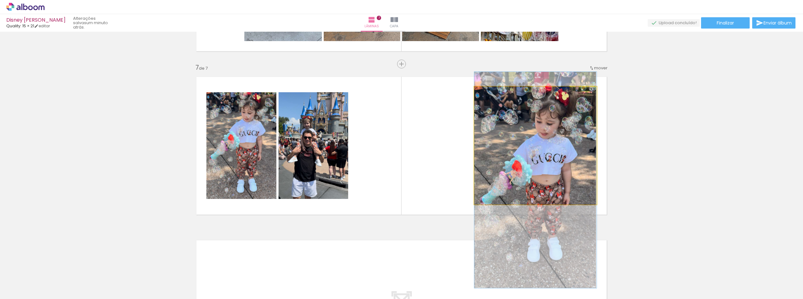
drag, startPoint x: 537, startPoint y: 148, endPoint x: 526, endPoint y: 182, distance: 36.2
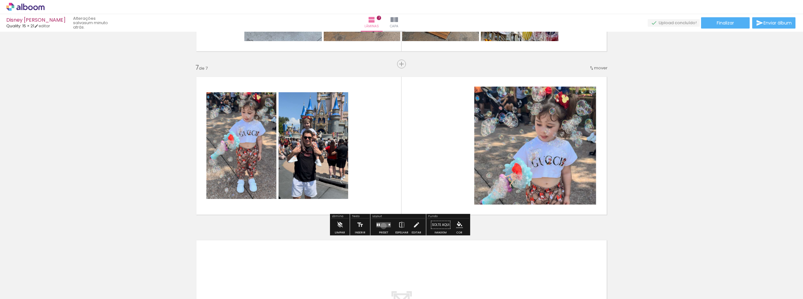
click at [382, 226] on quentale-layouter at bounding box center [383, 224] width 14 height 5
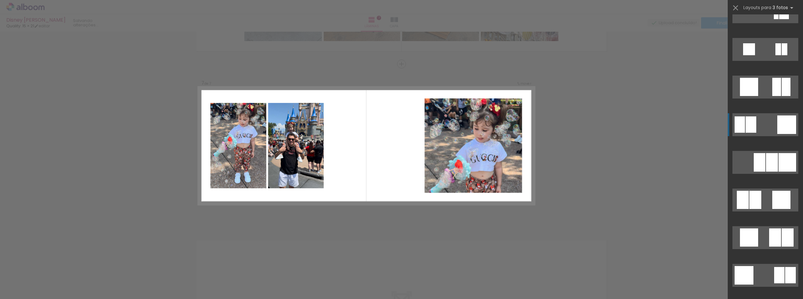
scroll to position [753, 0]
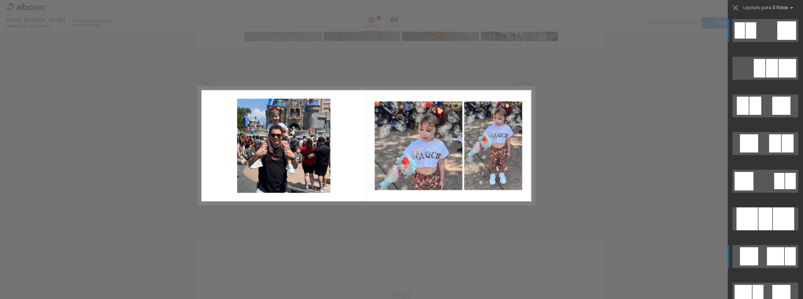
click at [774, 254] on div at bounding box center [775, 256] width 17 height 18
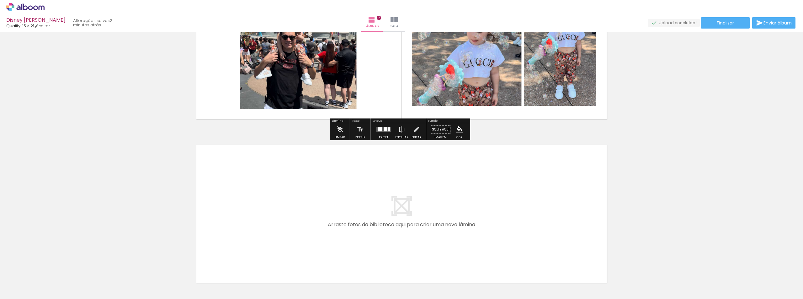
scroll to position [1084, 0]
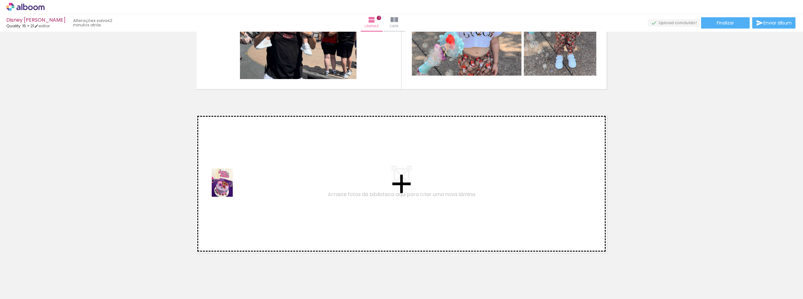
drag, startPoint x: 181, startPoint y: 283, endPoint x: 231, endPoint y: 187, distance: 107.9
click at [231, 187] on quentale-workspace at bounding box center [401, 149] width 803 height 299
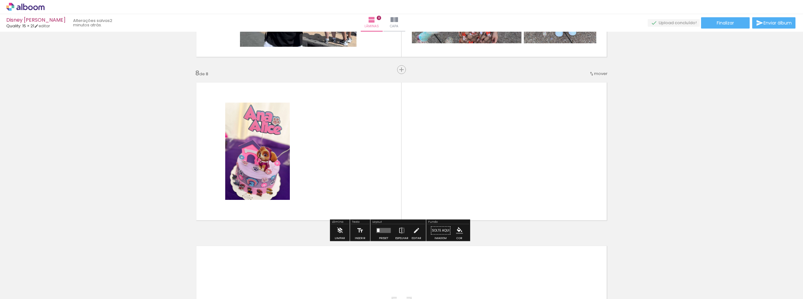
scroll to position [1122, 0]
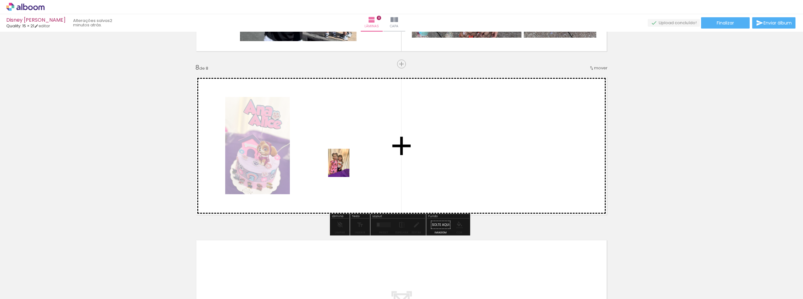
drag, startPoint x: 151, startPoint y: 279, endPoint x: 353, endPoint y: 163, distance: 232.3
click at [353, 163] on quentale-workspace at bounding box center [401, 149] width 803 height 299
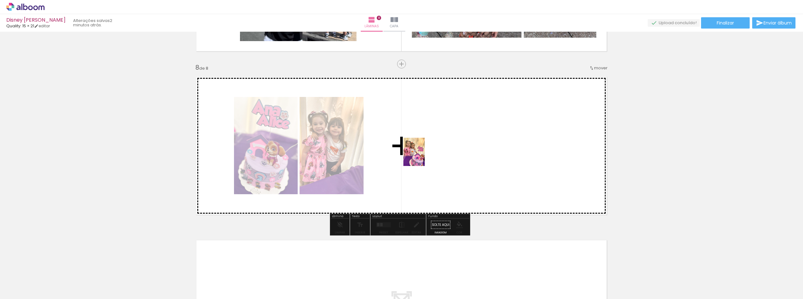
drag, startPoint x: 219, startPoint y: 282, endPoint x: 422, endPoint y: 157, distance: 238.4
click at [422, 157] on quentale-workspace at bounding box center [401, 149] width 803 height 299
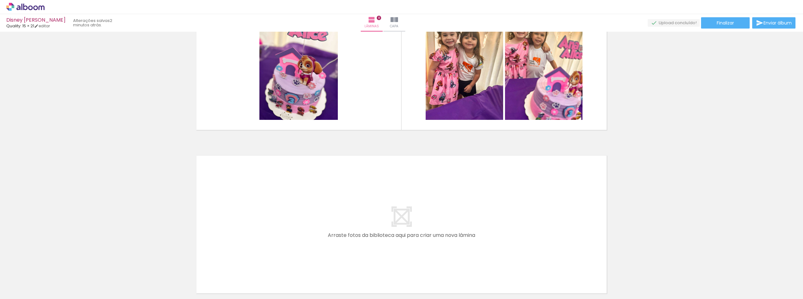
scroll to position [1216, 0]
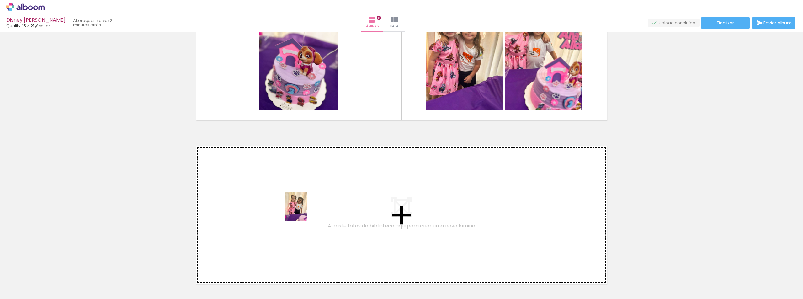
drag, startPoint x: 286, startPoint y: 280, endPoint x: 305, endPoint y: 210, distance: 72.6
click at [305, 210] on quentale-workspace at bounding box center [401, 149] width 803 height 299
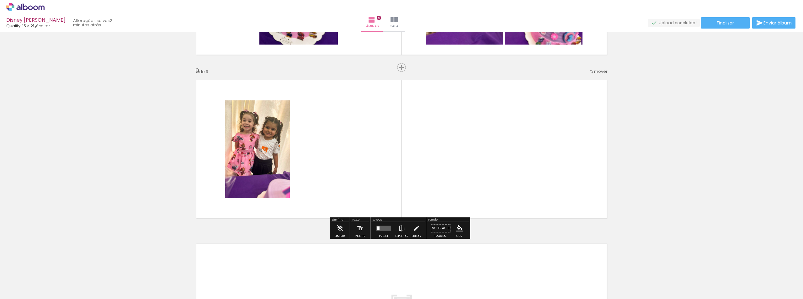
scroll to position [1285, 0]
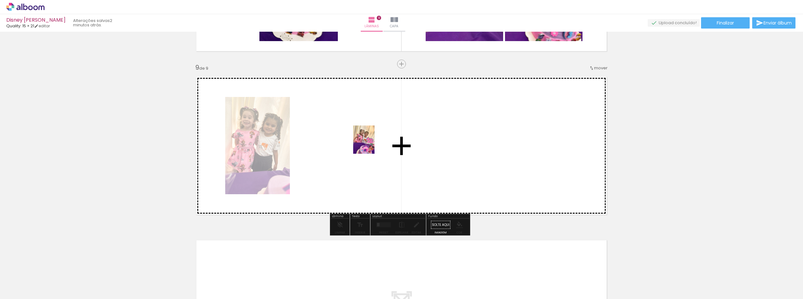
drag, startPoint x: 604, startPoint y: 283, endPoint x: 364, endPoint y: 151, distance: 274.0
click at [364, 146] on quentale-workspace at bounding box center [401, 149] width 803 height 299
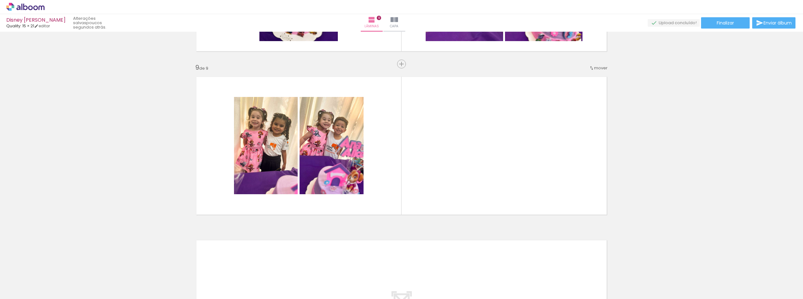
scroll to position [0, 304]
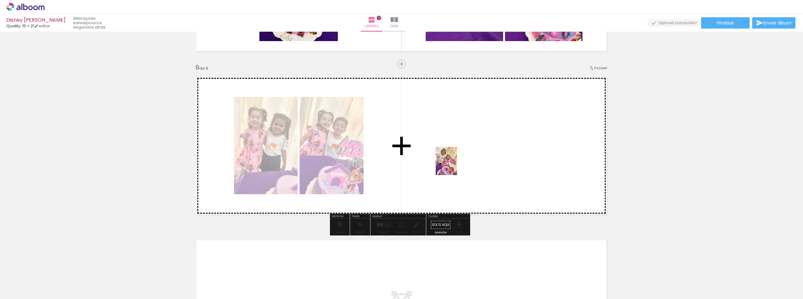
drag, startPoint x: 643, startPoint y: 285, endPoint x: 454, endPoint y: 166, distance: 223.6
click at [454, 166] on quentale-workspace at bounding box center [401, 149] width 803 height 299
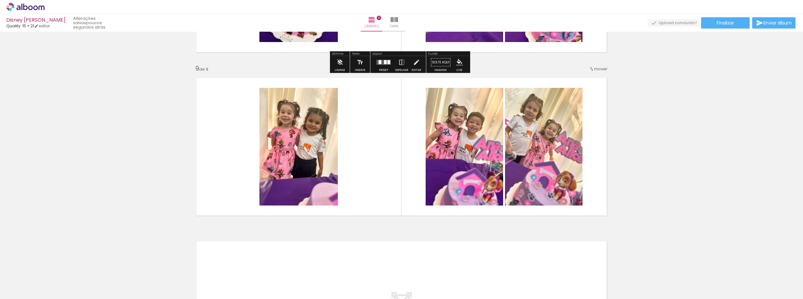
scroll to position [1285, 0]
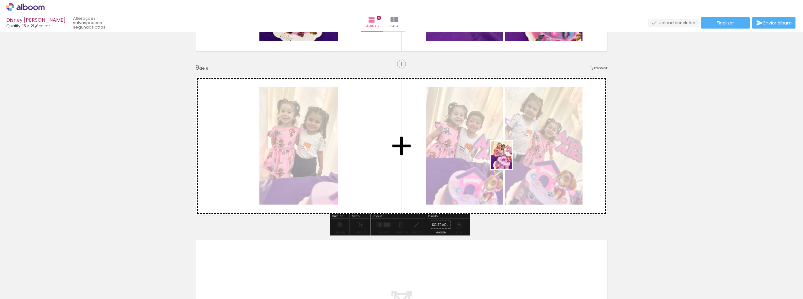
drag, startPoint x: 783, startPoint y: 284, endPoint x: 510, endPoint y: 160, distance: 299.9
click at [510, 160] on quentale-workspace at bounding box center [401, 149] width 803 height 299
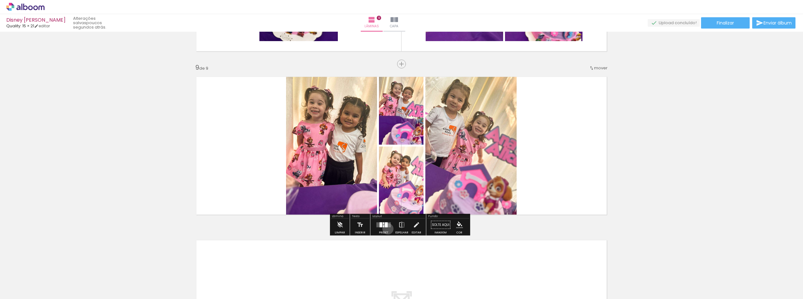
click at [386, 229] on div at bounding box center [383, 225] width 17 height 13
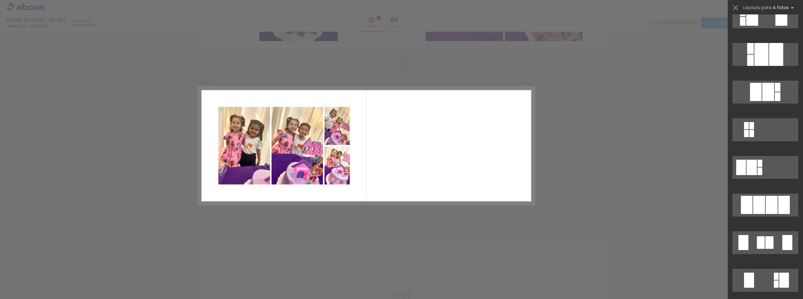
scroll to position [282, 0]
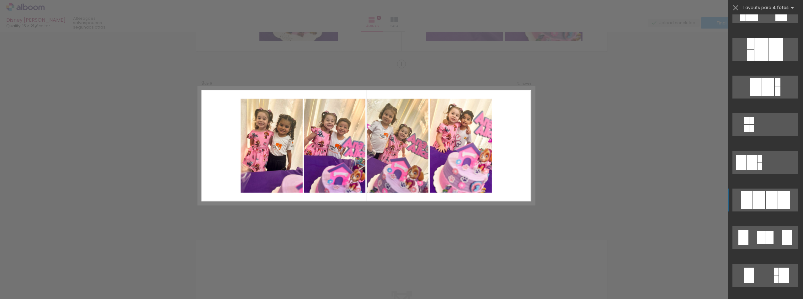
click at [767, 195] on div at bounding box center [772, 200] width 12 height 18
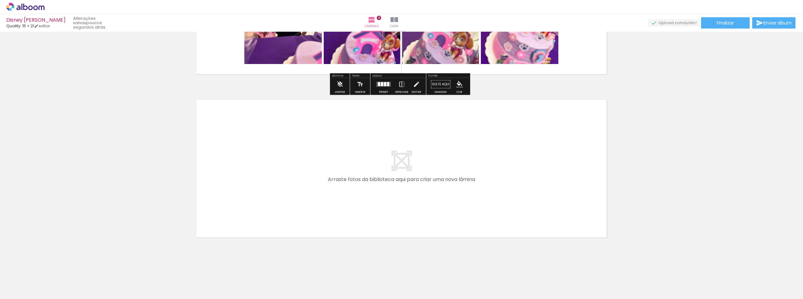
scroll to position [1431, 0]
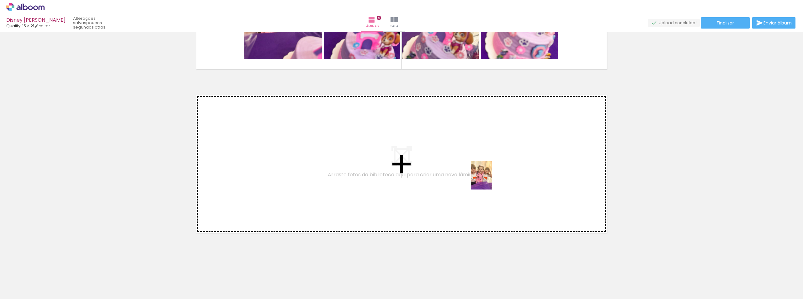
drag, startPoint x: 678, startPoint y: 282, endPoint x: 480, endPoint y: 180, distance: 222.5
click at [480, 180] on quentale-workspace at bounding box center [401, 149] width 803 height 299
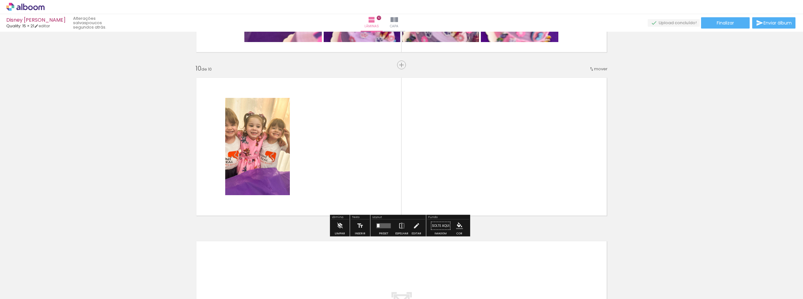
scroll to position [1449, 0]
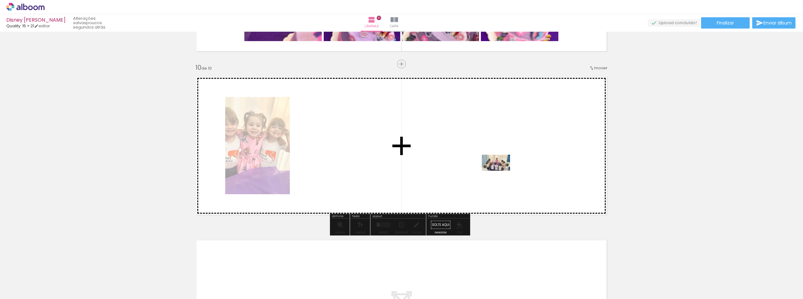
drag, startPoint x: 744, startPoint y: 283, endPoint x: 499, endPoint y: 173, distance: 268.4
click at [499, 173] on quentale-workspace at bounding box center [401, 149] width 803 height 299
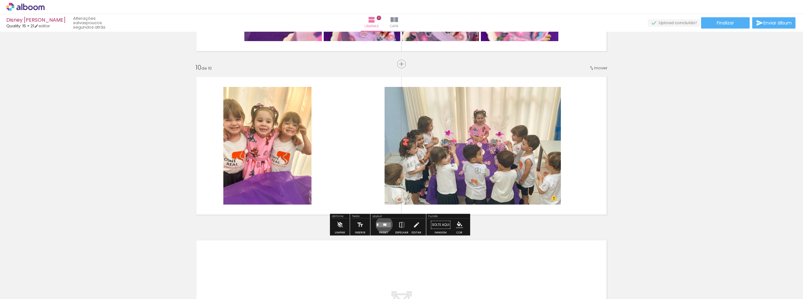
click at [383, 224] on div at bounding box center [384, 225] width 3 height 2
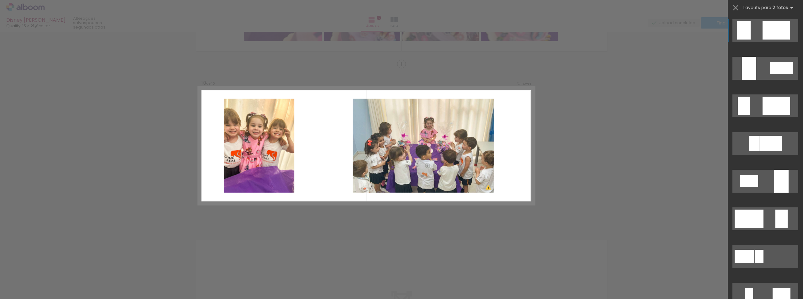
click at [778, 30] on div at bounding box center [775, 30] width 27 height 18
click at [758, 30] on quentale-layouter at bounding box center [765, 30] width 66 height 23
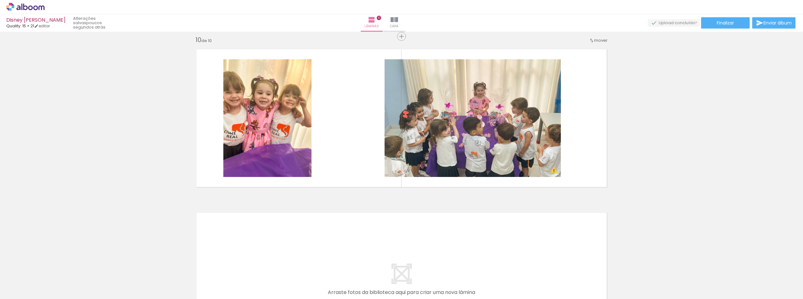
scroll to position [1437, 0]
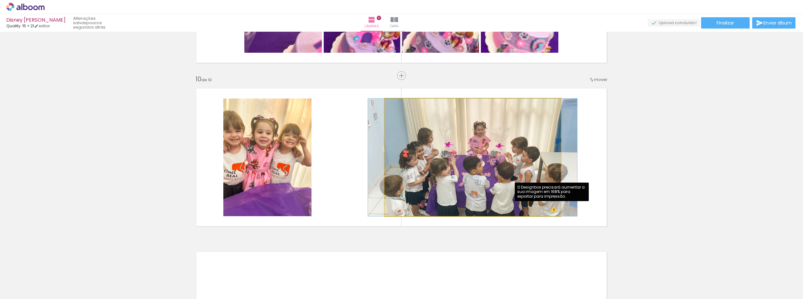
click at [552, 211] on quentale-photo at bounding box center [473, 157] width 176 height 118
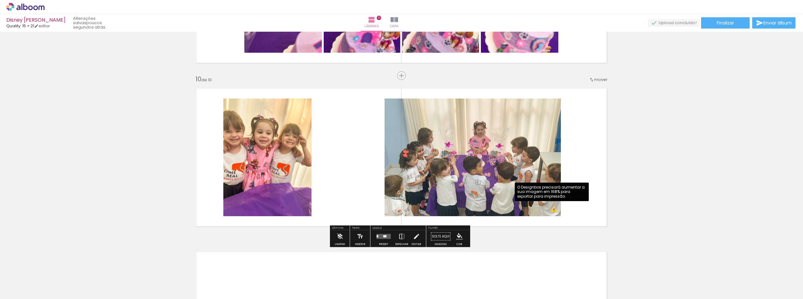
click at [551, 213] on quentale-photo at bounding box center [473, 157] width 176 height 118
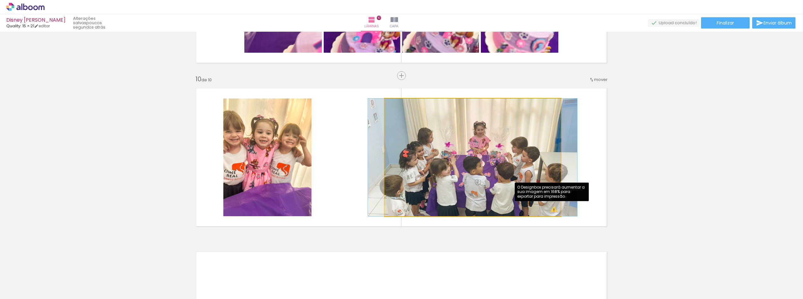
click at [552, 211] on quentale-photo at bounding box center [473, 157] width 176 height 118
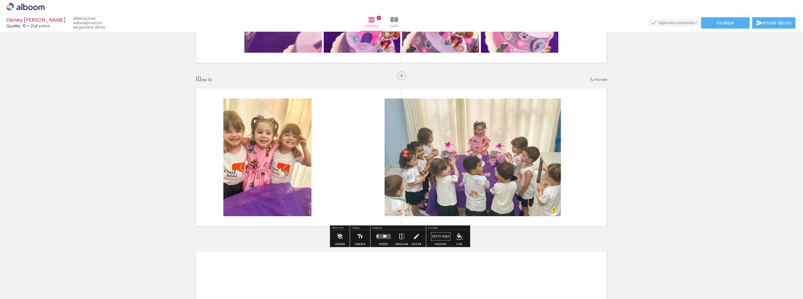
click at [578, 198] on quentale-layouter at bounding box center [401, 157] width 420 height 148
click at [384, 236] on div at bounding box center [384, 236] width 3 height 2
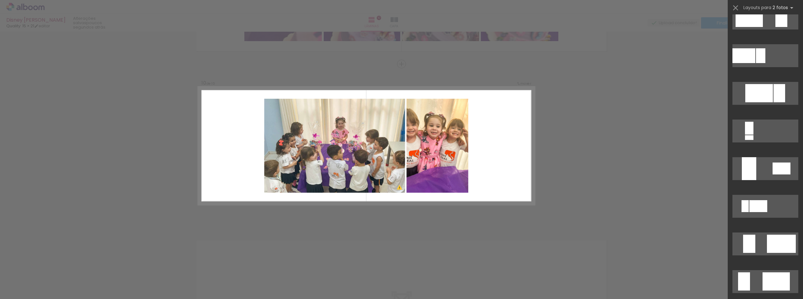
scroll to position [376, 0]
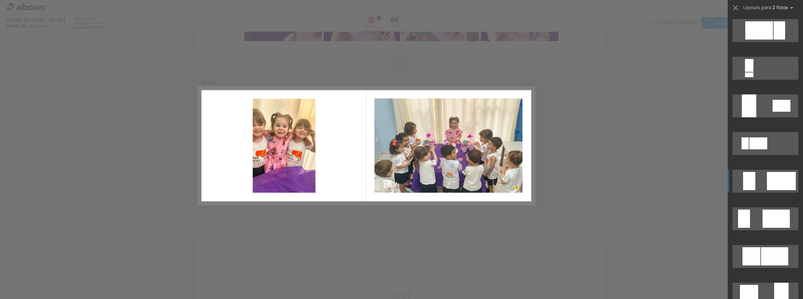
click at [773, 188] on div at bounding box center [781, 181] width 29 height 18
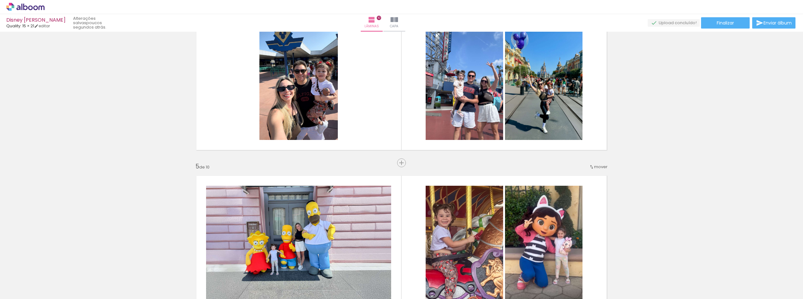
scroll to position [528, 0]
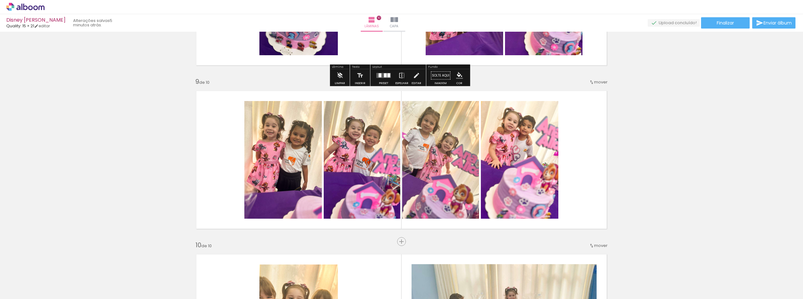
scroll to position [1280, 0]
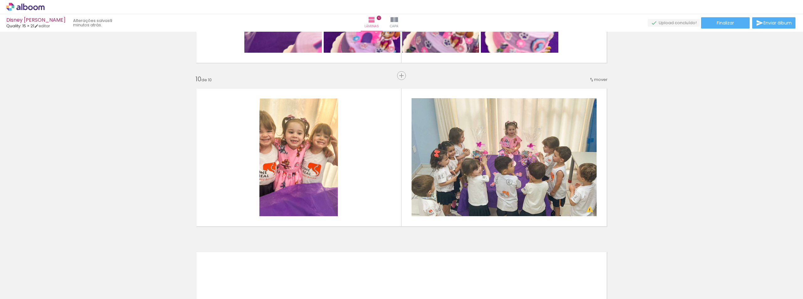
scroll to position [0, 304]
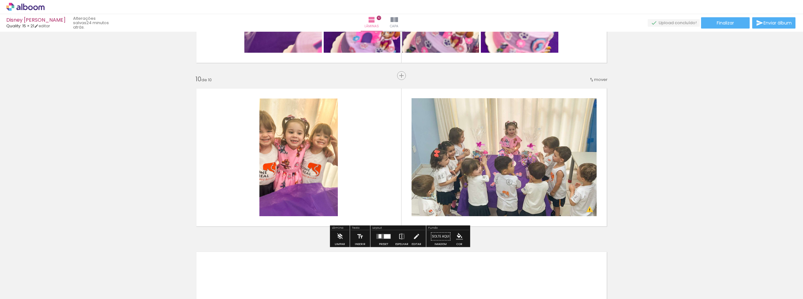
scroll to position [0, 304]
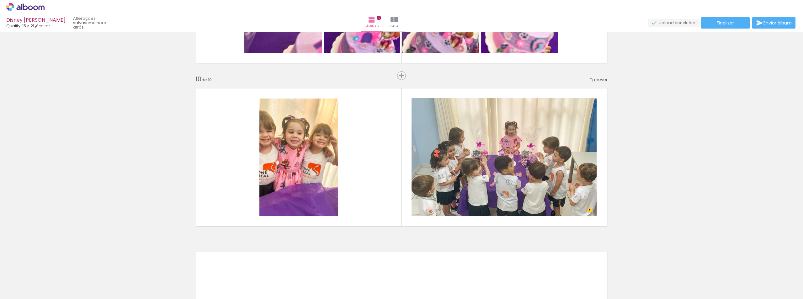
scroll to position [0, 304]
click at [734, 21] on paper-button "Finalizar" at bounding box center [725, 22] width 49 height 11
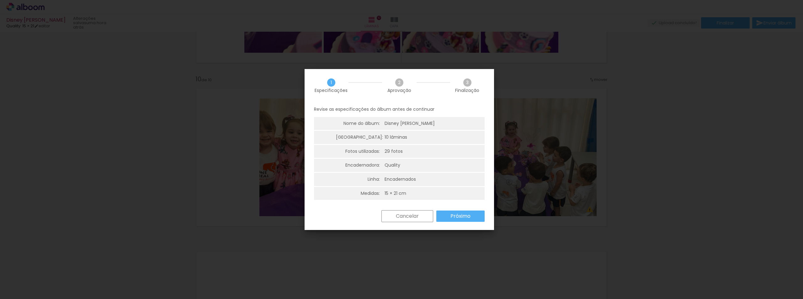
click at [0, 0] on slot "Próximo" at bounding box center [0, 0] width 0 height 0
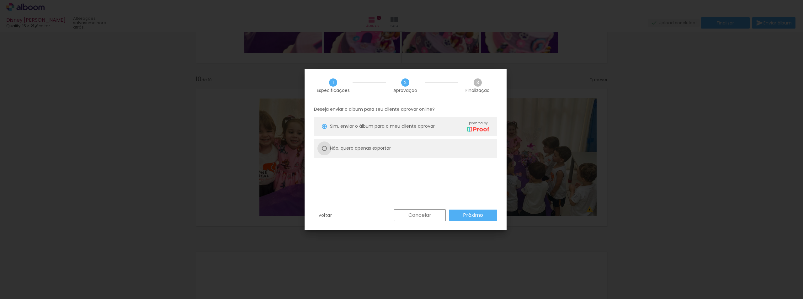
click at [323, 148] on div at bounding box center [324, 148] width 5 height 5
type paper-radio-button "on"
click at [0, 0] on slot "Próximo" at bounding box center [0, 0] width 0 height 0
type input "Alta, 300 DPI"
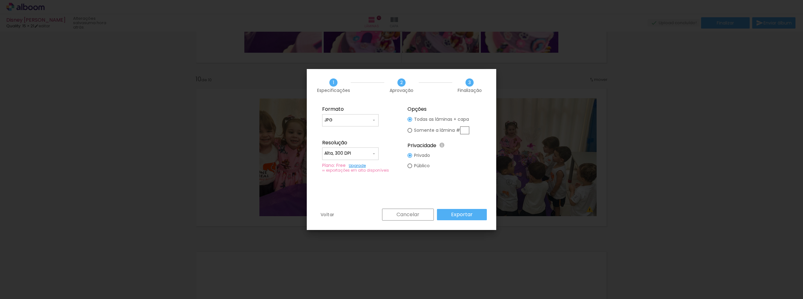
click at [375, 121] on iron-icon at bounding box center [373, 120] width 5 height 5
click at [367, 128] on paper-item "PDF" at bounding box center [350, 131] width 56 height 13
type input "PDF"
click at [372, 155] on iron-icon at bounding box center [373, 153] width 5 height 5
click at [351, 161] on paper-item "Baixa" at bounding box center [350, 165] width 56 height 13
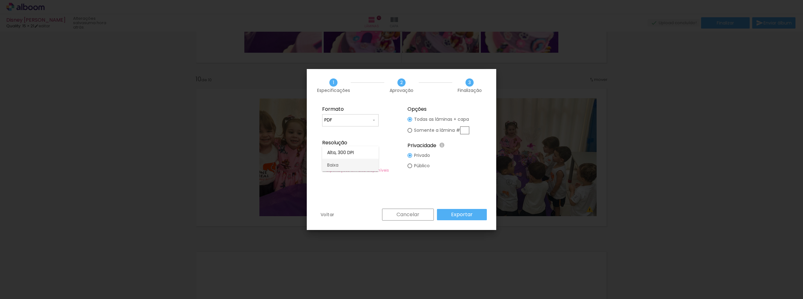
type input "Baixa"
click at [0, 0] on slot "Exportar" at bounding box center [0, 0] width 0 height 0
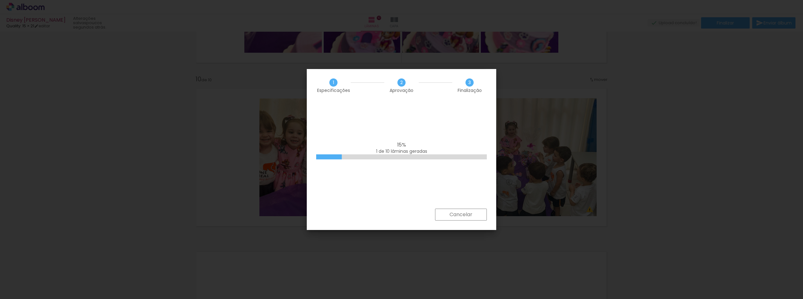
scroll to position [0, 304]
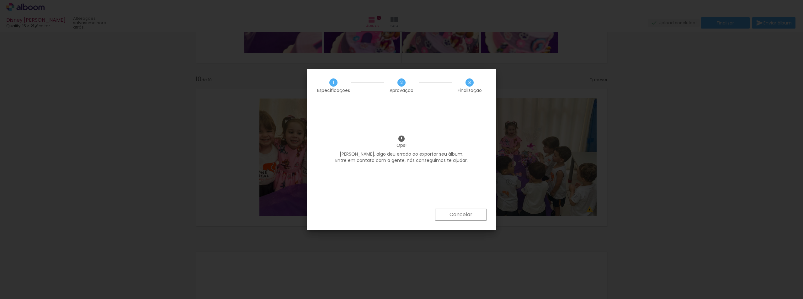
scroll to position [0, 304]
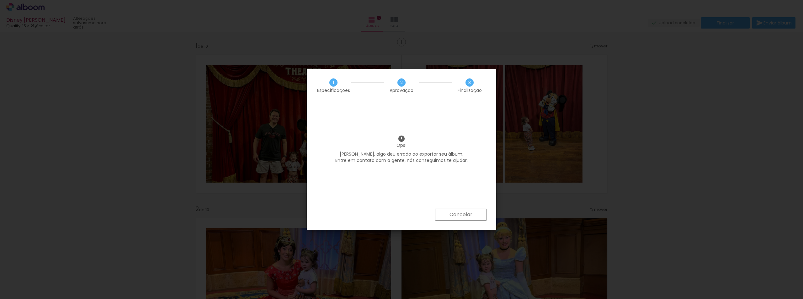
scroll to position [0, 304]
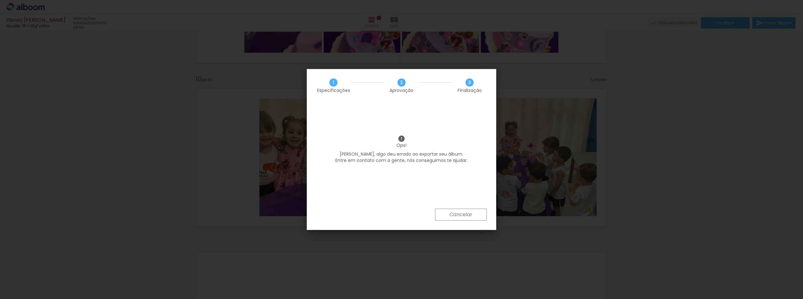
click at [0, 0] on slot "Cancelar" at bounding box center [0, 0] width 0 height 0
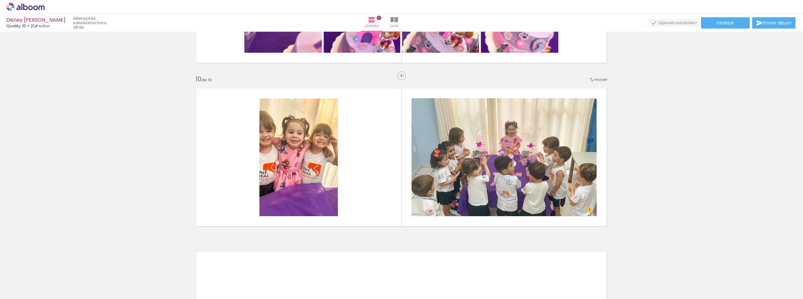
scroll to position [0, 304]
click at [730, 24] on span "Finalizar" at bounding box center [725, 23] width 17 height 4
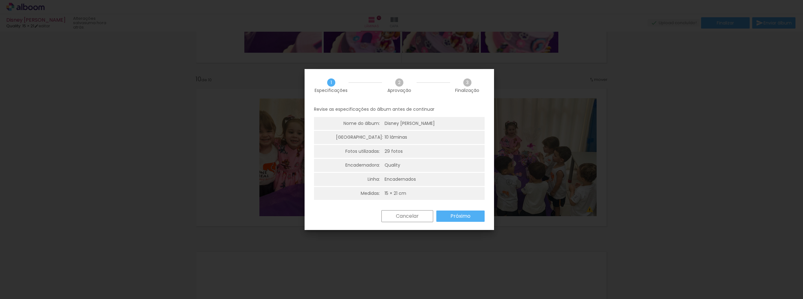
click at [0, 0] on slot "Próximo" at bounding box center [0, 0] width 0 height 0
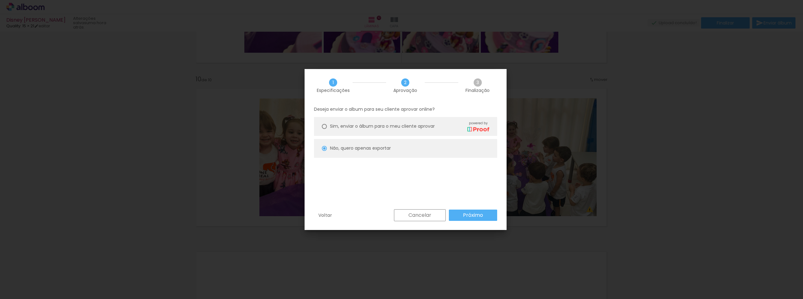
click at [0, 0] on slot "Próximo" at bounding box center [0, 0] width 0 height 0
type input "Baixa"
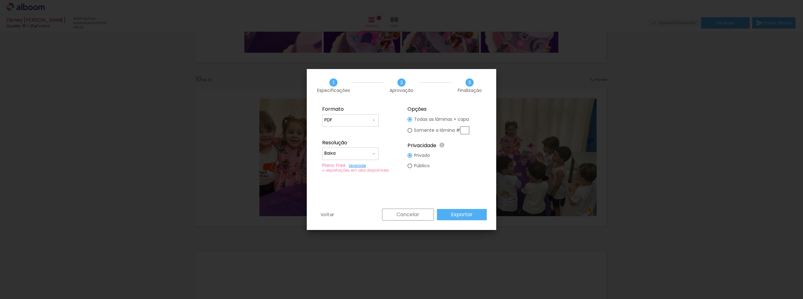
click at [409, 130] on div at bounding box center [409, 130] width 5 height 5
type paper-radio-button "on"
click at [360, 165] on link "Upgrade" at bounding box center [357, 165] width 17 height 5
click at [441, 204] on div "Formato JPG PDF Resolução Alta, 300 DPI Baixa Plano: Free Upgrade ∞ exportações…" at bounding box center [401, 155] width 189 height 107
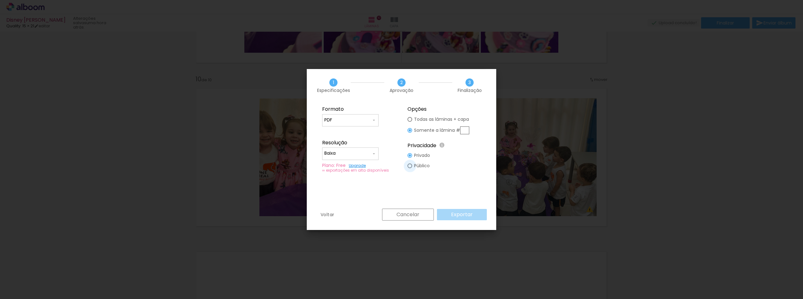
click at [410, 167] on div at bounding box center [409, 165] width 5 height 5
type paper-radio-button "on"
click at [410, 156] on div at bounding box center [409, 155] width 5 height 5
type paper-radio-button "on"
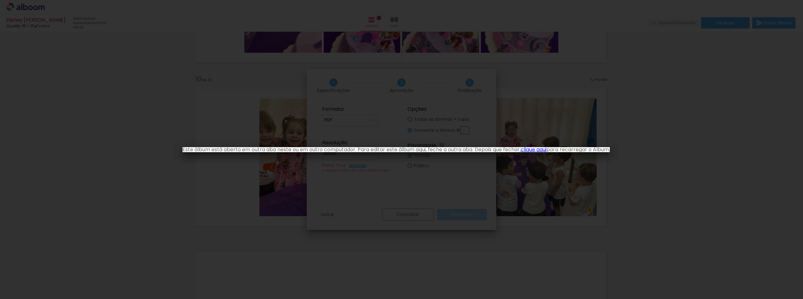
click at [279, 102] on iron-overlay-backdrop at bounding box center [401, 149] width 803 height 299
click at [516, 182] on iron-overlay-backdrop at bounding box center [401, 149] width 803 height 299
click at [536, 151] on link "clique aqui" at bounding box center [534, 149] width 26 height 7
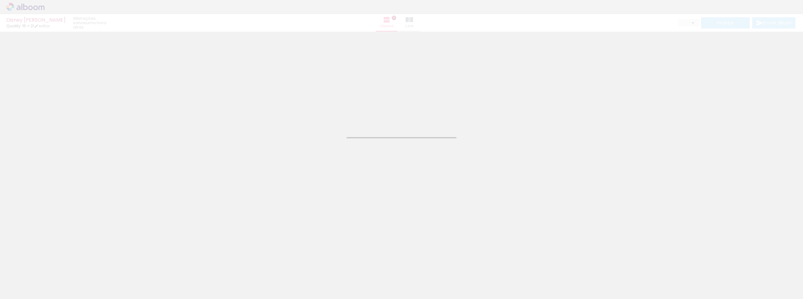
type input "JPG"
type input "Alta, 300 DPI"
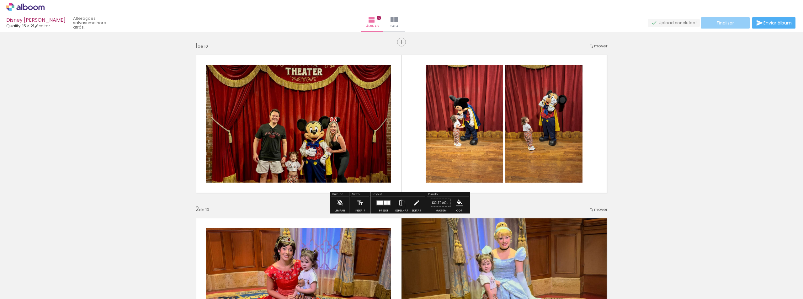
click at [731, 23] on span "Finalizar" at bounding box center [725, 23] width 17 height 4
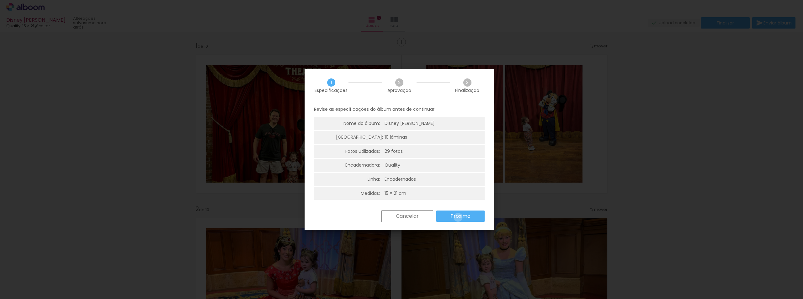
click at [0, 0] on slot "Próximo" at bounding box center [0, 0] width 0 height 0
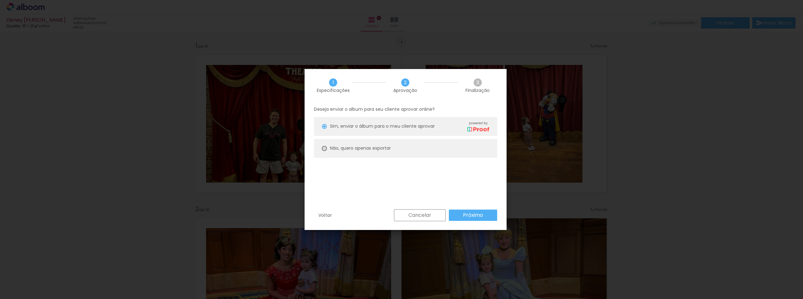
click at [326, 149] on div at bounding box center [324, 148] width 5 height 5
type paper-radio-button "on"
click at [0, 0] on slot "Próximo" at bounding box center [0, 0] width 0 height 0
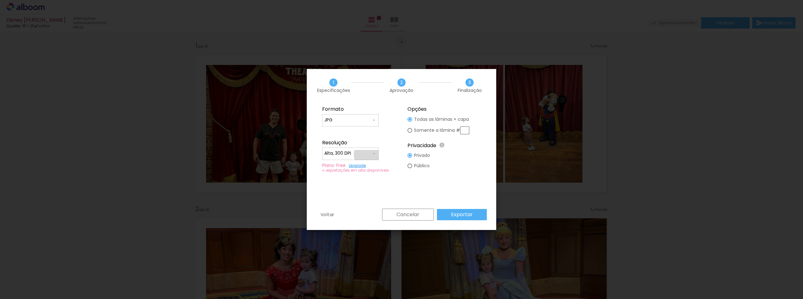
click at [373, 155] on iron-icon at bounding box center [373, 153] width 5 height 5
click at [354, 163] on paper-item "Baixa" at bounding box center [350, 165] width 56 height 13
type input "Baixa"
click at [374, 120] on iron-icon at bounding box center [373, 120] width 5 height 5
click at [358, 129] on paper-item "PDF" at bounding box center [350, 131] width 56 height 13
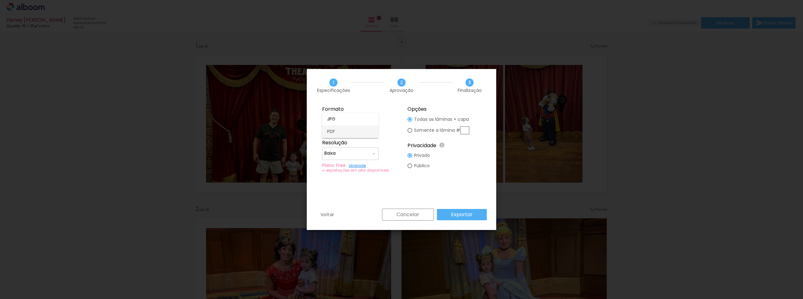
type input "PDF"
click at [373, 154] on iron-icon at bounding box center [373, 153] width 5 height 5
click at [368, 164] on paper-item "Baixa" at bounding box center [350, 165] width 56 height 13
click at [412, 129] on paper-radio-button "Somente a lâmina #" at bounding box center [438, 131] width 62 height 12
type paper-radio-button "on"
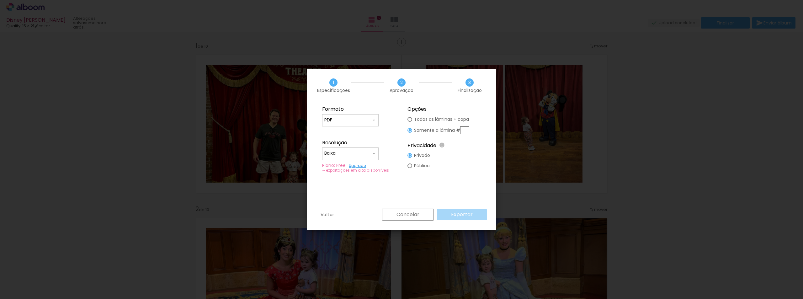
click at [351, 214] on div "Voltar Cancelar Exportar" at bounding box center [401, 219] width 189 height 21
click at [434, 195] on div "Formato JPG PDF Resolução Alta, 300 DPI Baixa Plano: Free Upgrade ∞ exportações…" at bounding box center [401, 155] width 189 height 107
click at [456, 213] on div "Cancelar Exportar" at bounding box center [433, 215] width 108 height 12
click at [411, 165] on div at bounding box center [409, 165] width 5 height 5
type paper-radio-button "on"
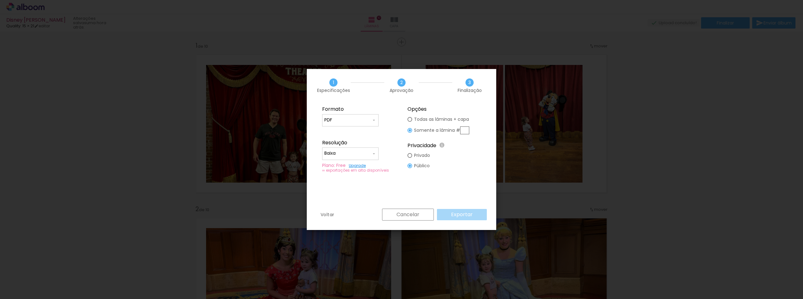
click at [412, 155] on paper-radio-button "Privado" at bounding box center [418, 155] width 23 height 10
type paper-radio-button "on"
click at [410, 120] on div at bounding box center [409, 119] width 5 height 5
type paper-radio-button "on"
click at [0, 0] on slot "Exportar" at bounding box center [0, 0] width 0 height 0
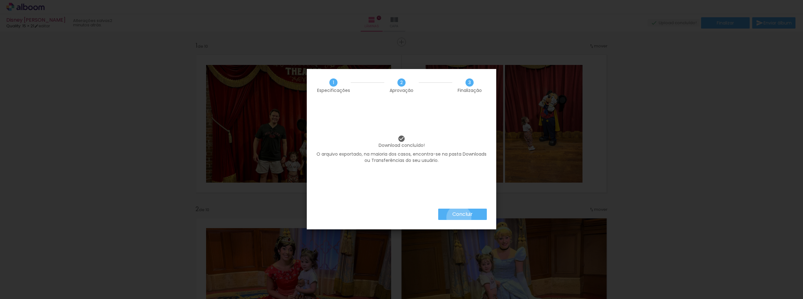
click at [0, 0] on slot "Concluir" at bounding box center [0, 0] width 0 height 0
